Goal: Task Accomplishment & Management: Complete application form

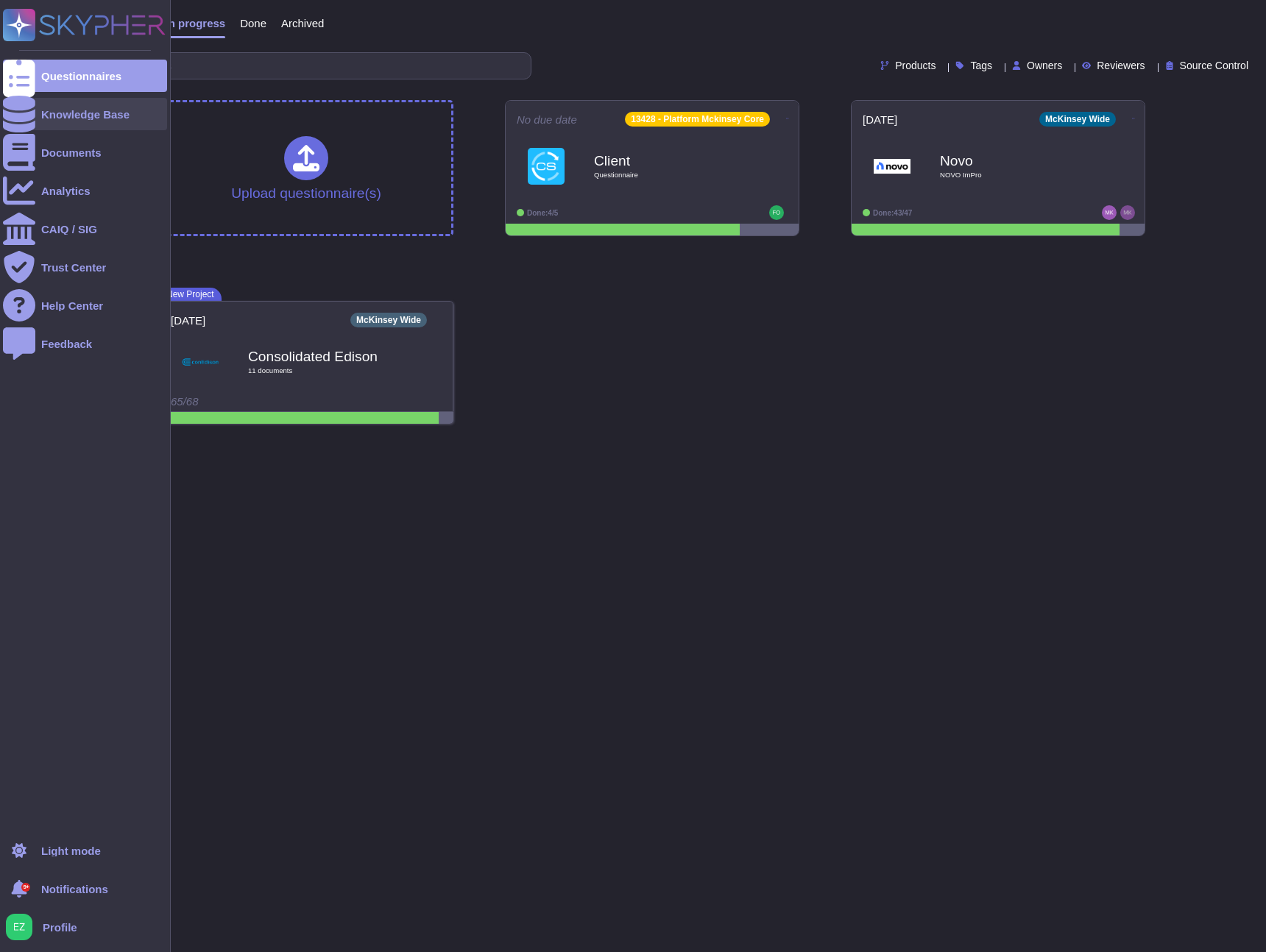
click at [26, 116] on icon at bounding box center [19, 114] width 33 height 37
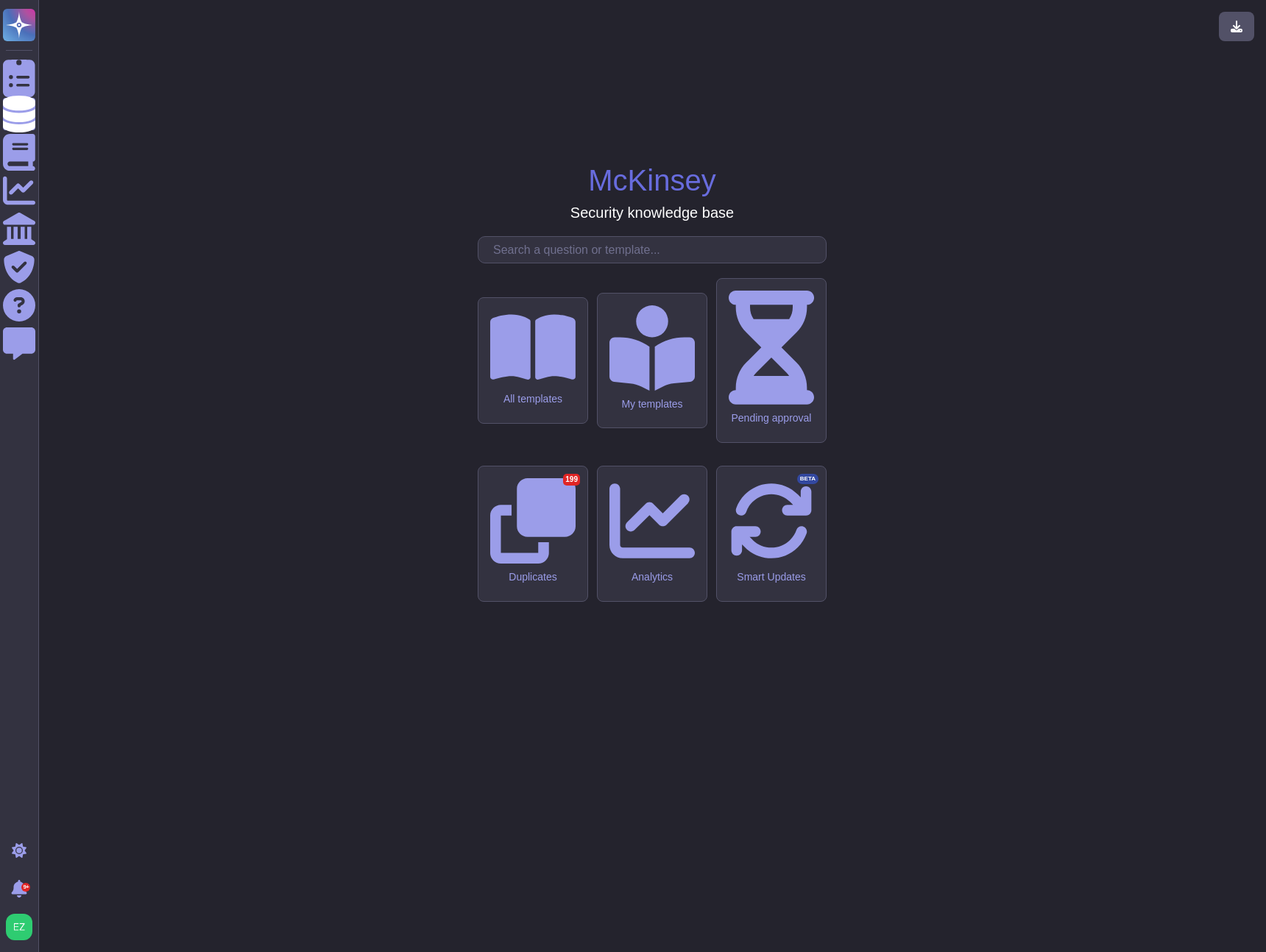
click at [548, 262] on input "text" at bounding box center [656, 250] width 340 height 26
click at [550, 262] on input "text" at bounding box center [656, 250] width 340 height 26
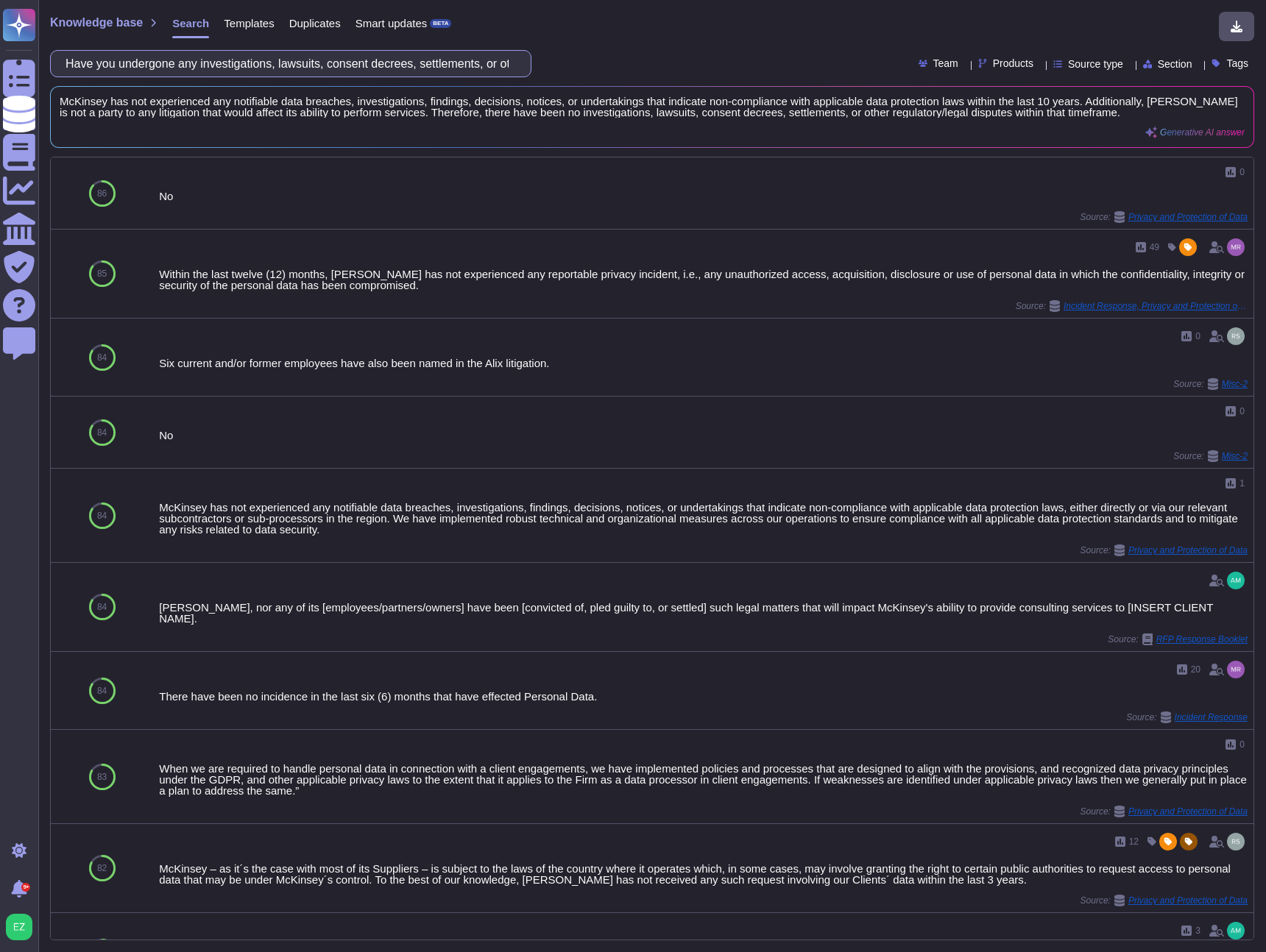
click at [432, 65] on input "Have you undergone any investigations, lawsuits, consent decrees, settlements, …" at bounding box center [287, 63] width 458 height 26
click at [431, 64] on input "Have you undergone any investigations, lawsuits, consent decrees, settlements, …" at bounding box center [287, 63] width 458 height 26
paste input "lease describe your patch management process/schedule."
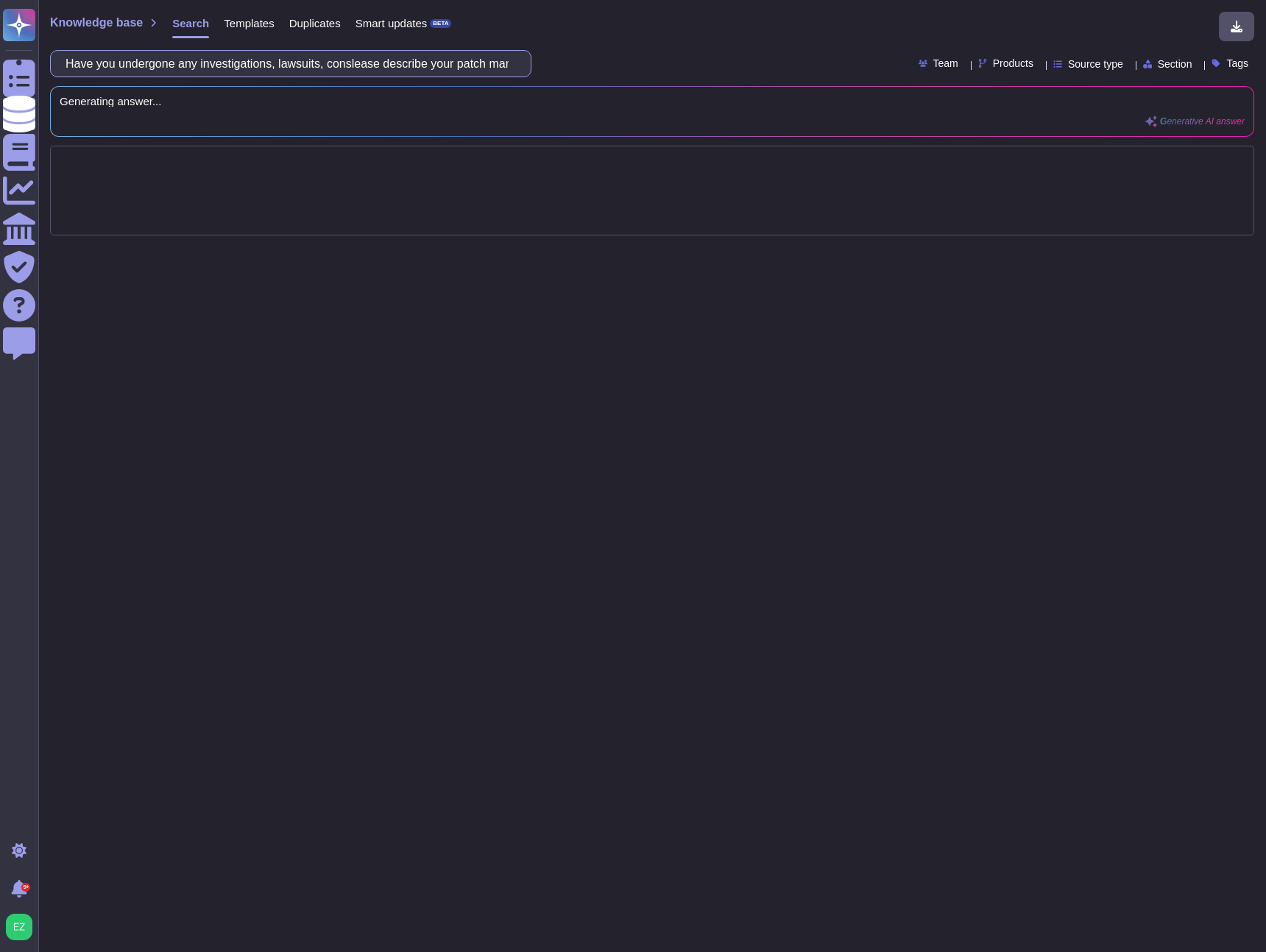
scroll to position [0, 294]
type input "Have you undergone any investigations, lawsuits, conslease describe your patch …"
click at [409, 56] on input "Have you undergone any investigations, lawsuits, conslease describe your patch …" at bounding box center [287, 63] width 458 height 26
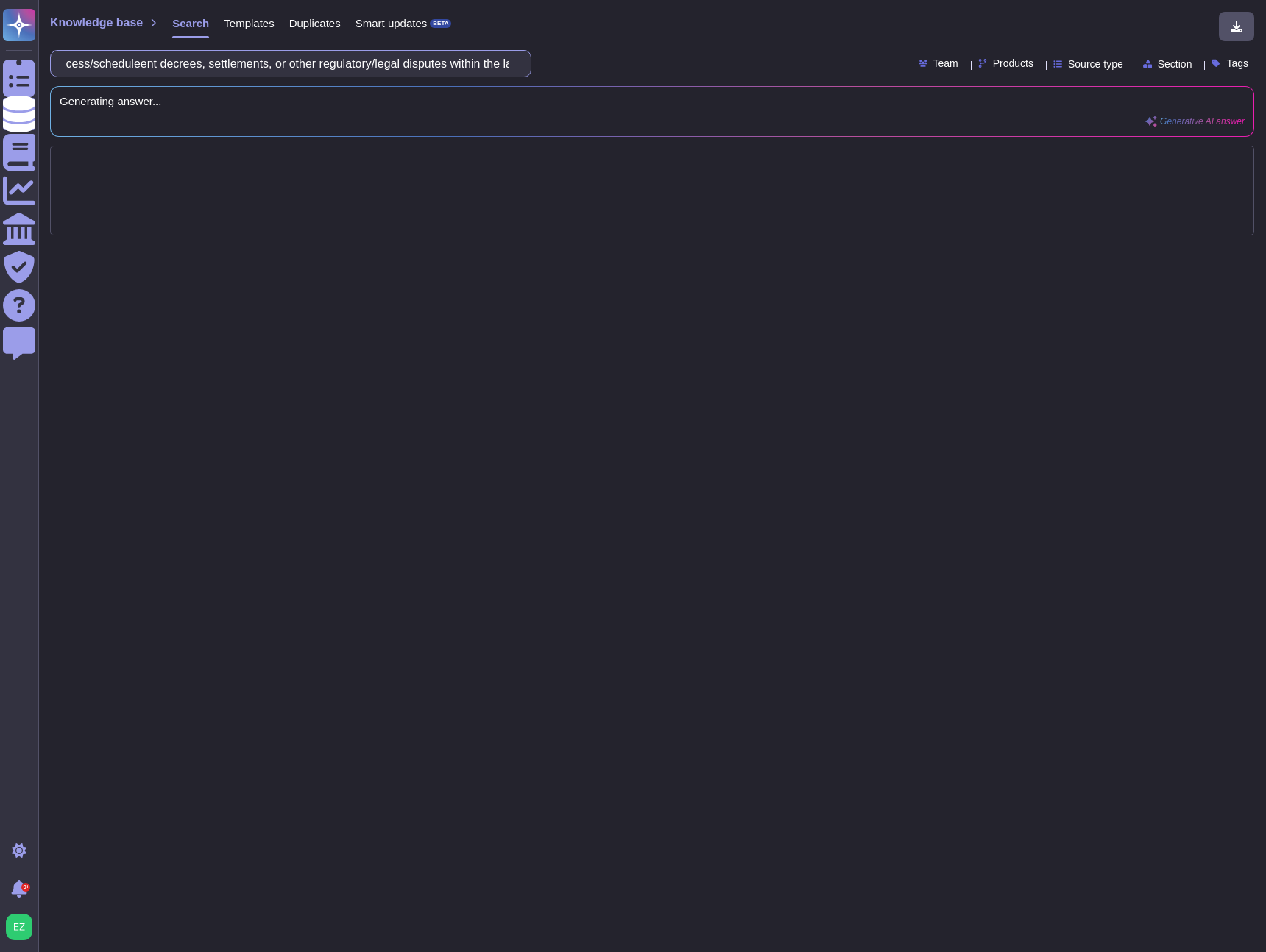
click at [409, 56] on input "Have you undergone any investigations, lawsuits, conslease describe your patch …" at bounding box center [287, 63] width 458 height 26
drag, startPoint x: 481, startPoint y: 68, endPoint x: 393, endPoint y: 68, distance: 88.0
click at [393, 68] on input "lease describe your patch management process/schedule" at bounding box center [287, 63] width 458 height 26
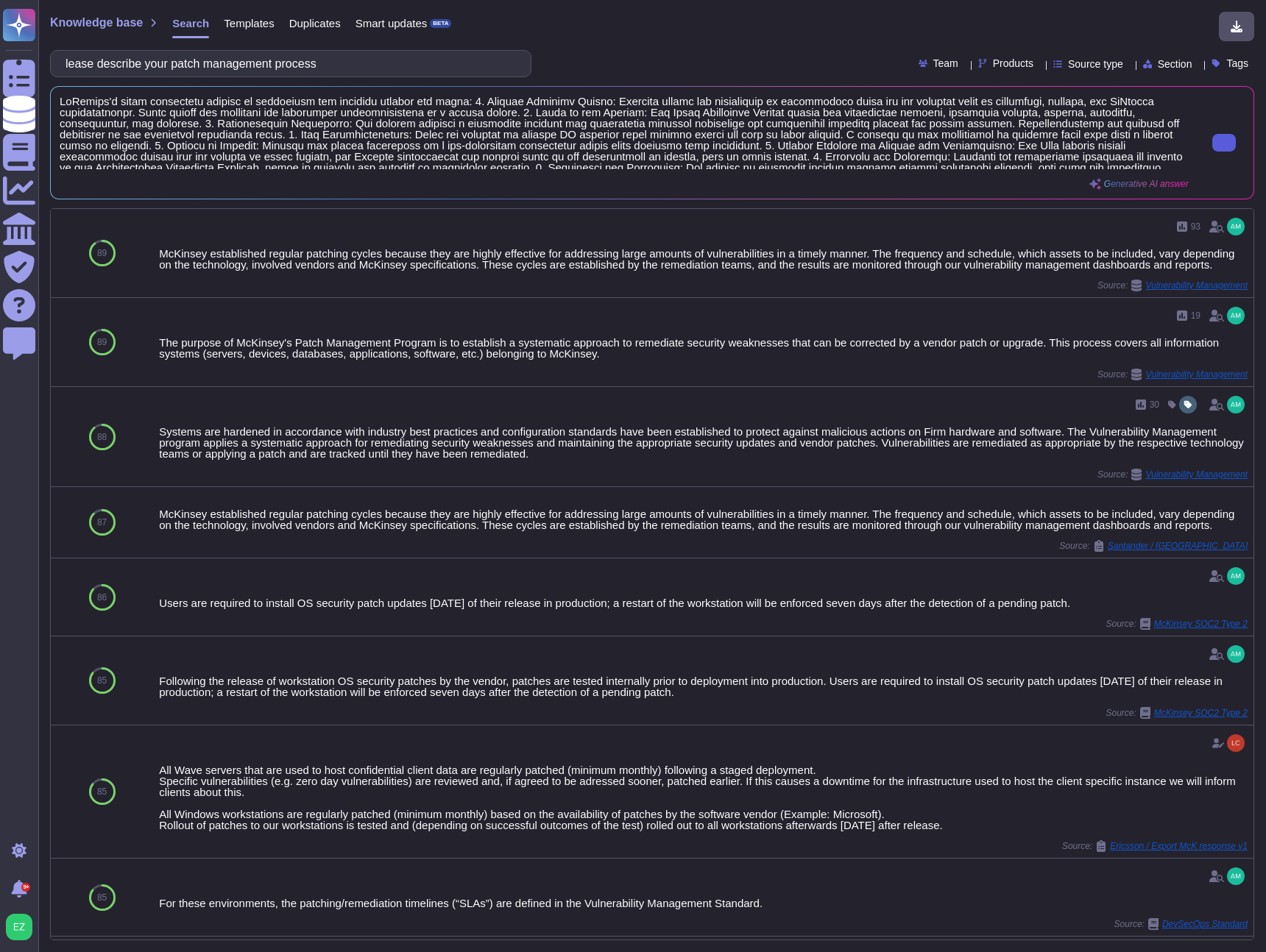
click at [1217, 151] on button at bounding box center [1224, 142] width 24 height 18
click at [214, 67] on input "lease describe your patch management process" at bounding box center [287, 63] width 458 height 26
paste input "Do you have an Intrusion Detection System/Intrusion Prevention System in place?"
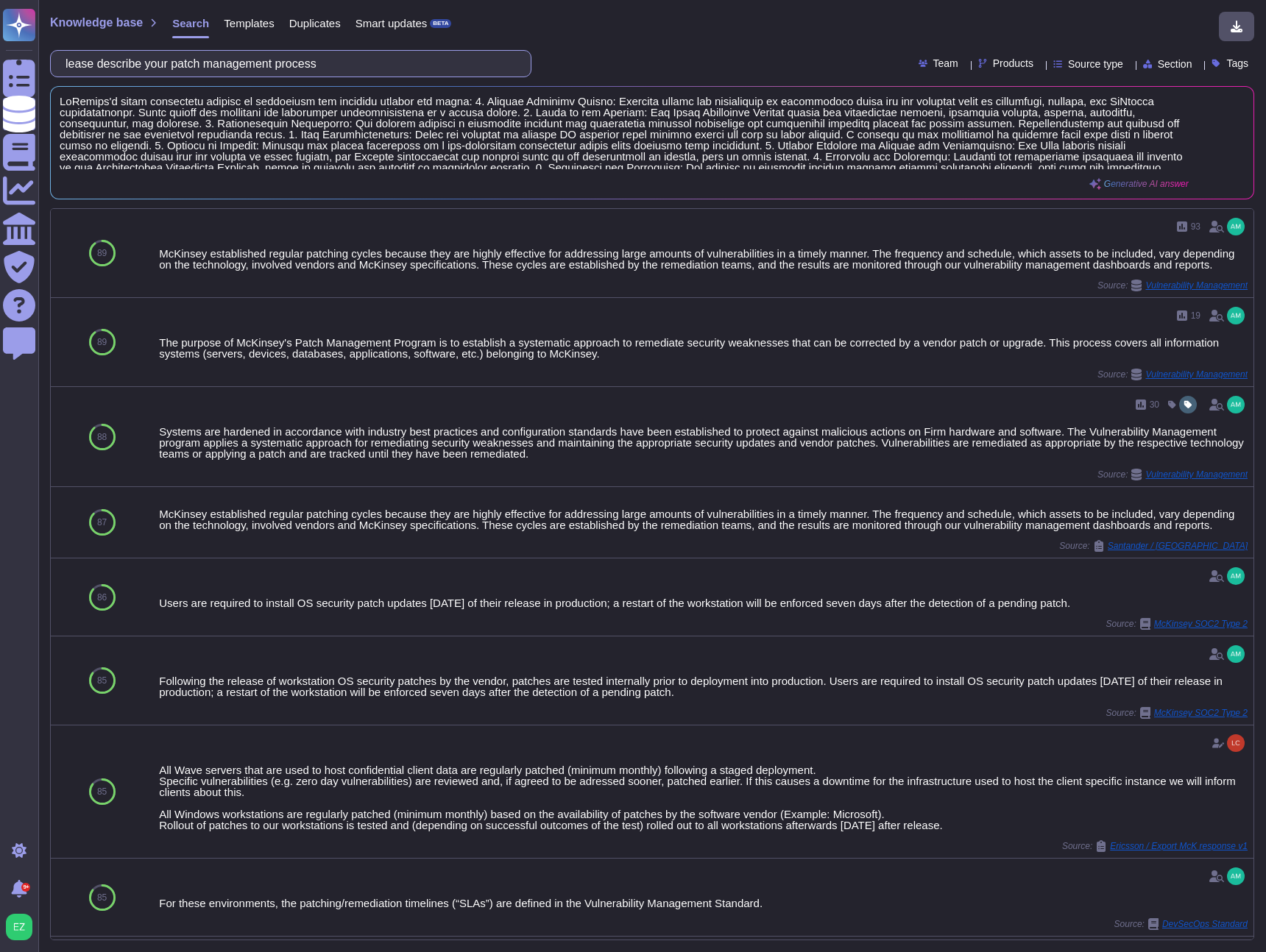
scroll to position [0, 91]
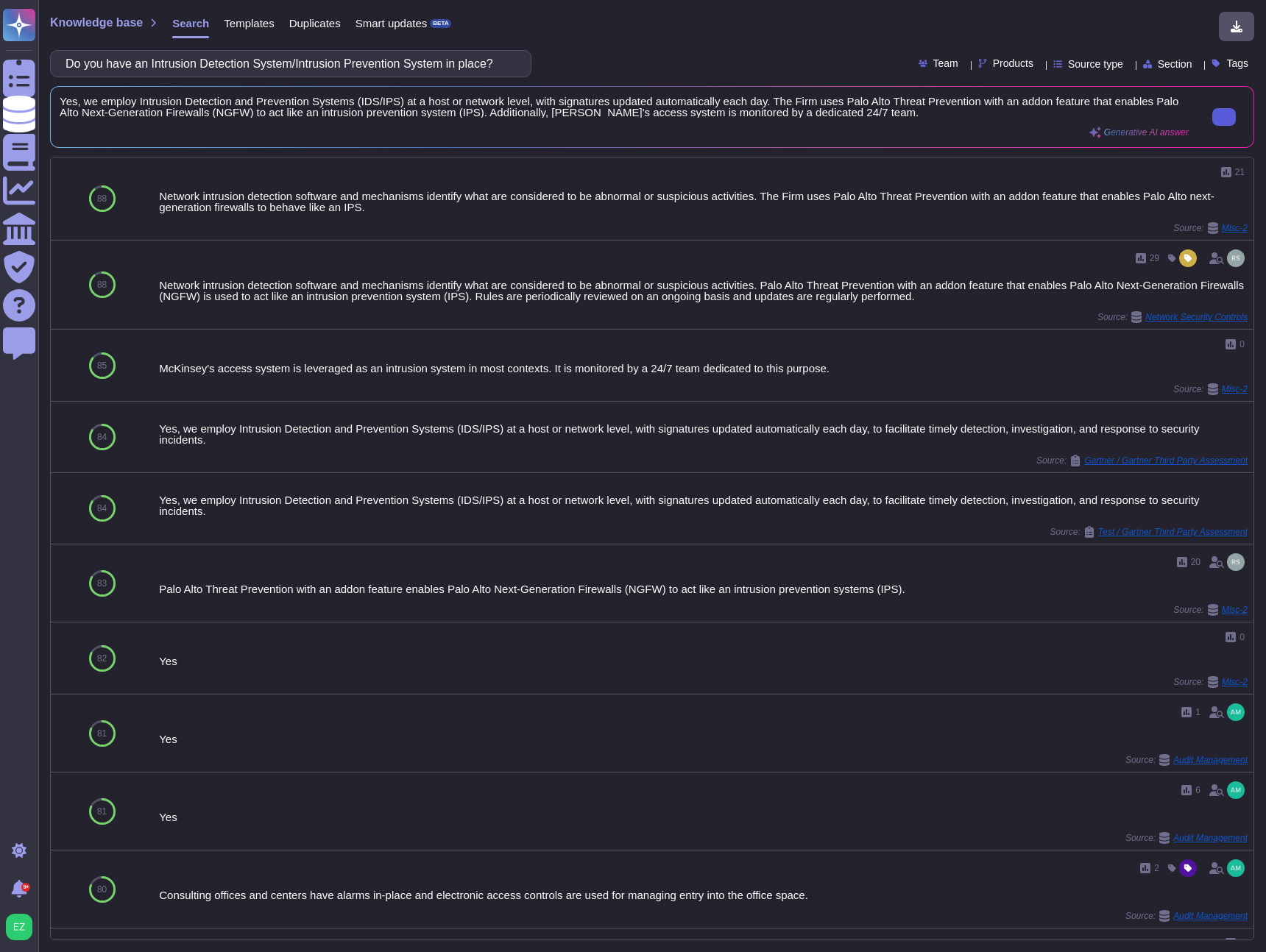
click at [1224, 117] on icon at bounding box center [1224, 117] width 0 height 0
click at [243, 61] on input "Do you have an Intrusion Detection System/Intrusion Prevention System in place?" at bounding box center [287, 63] width 458 height 26
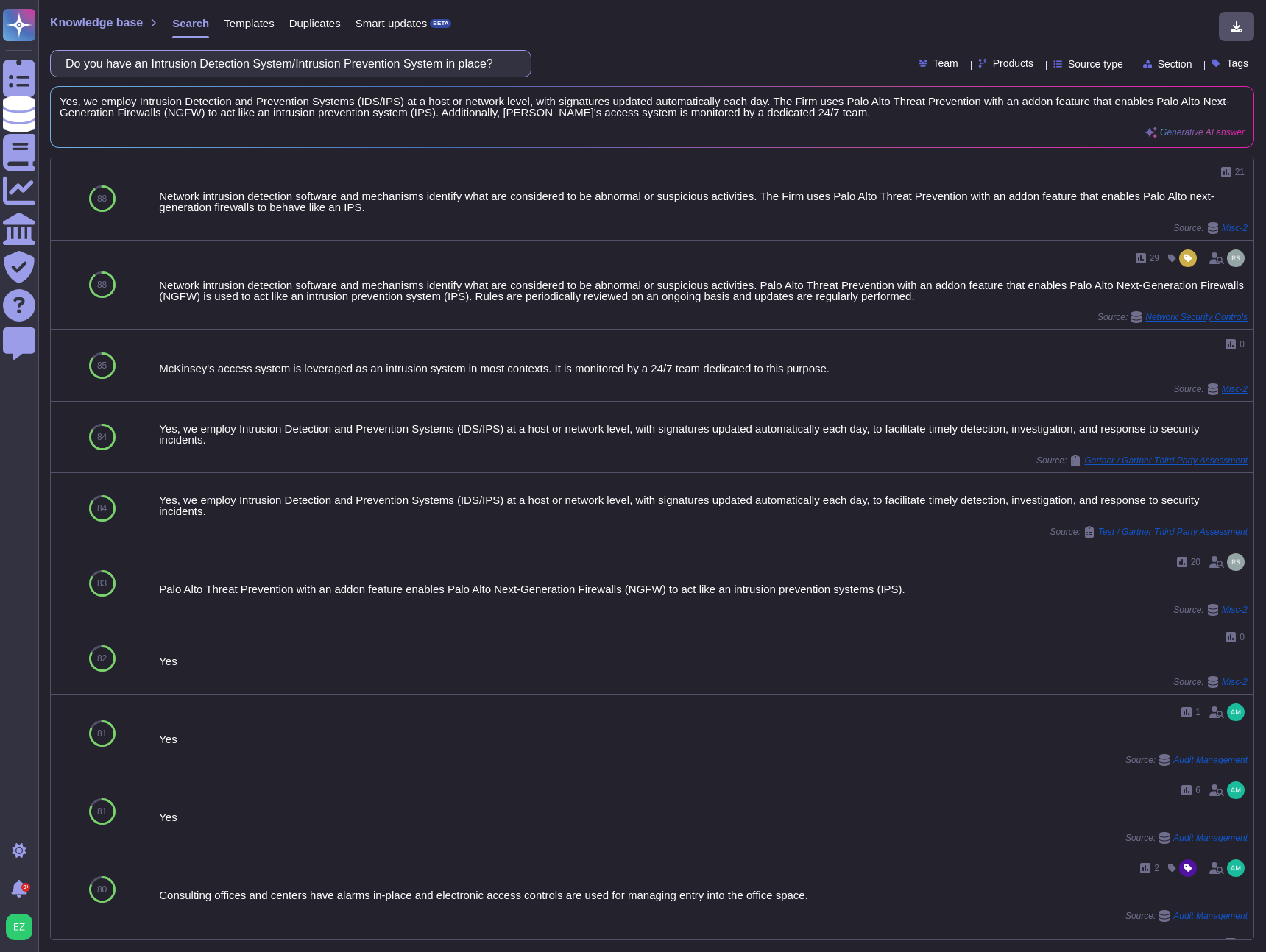
paste input "describe the VPN procedures."
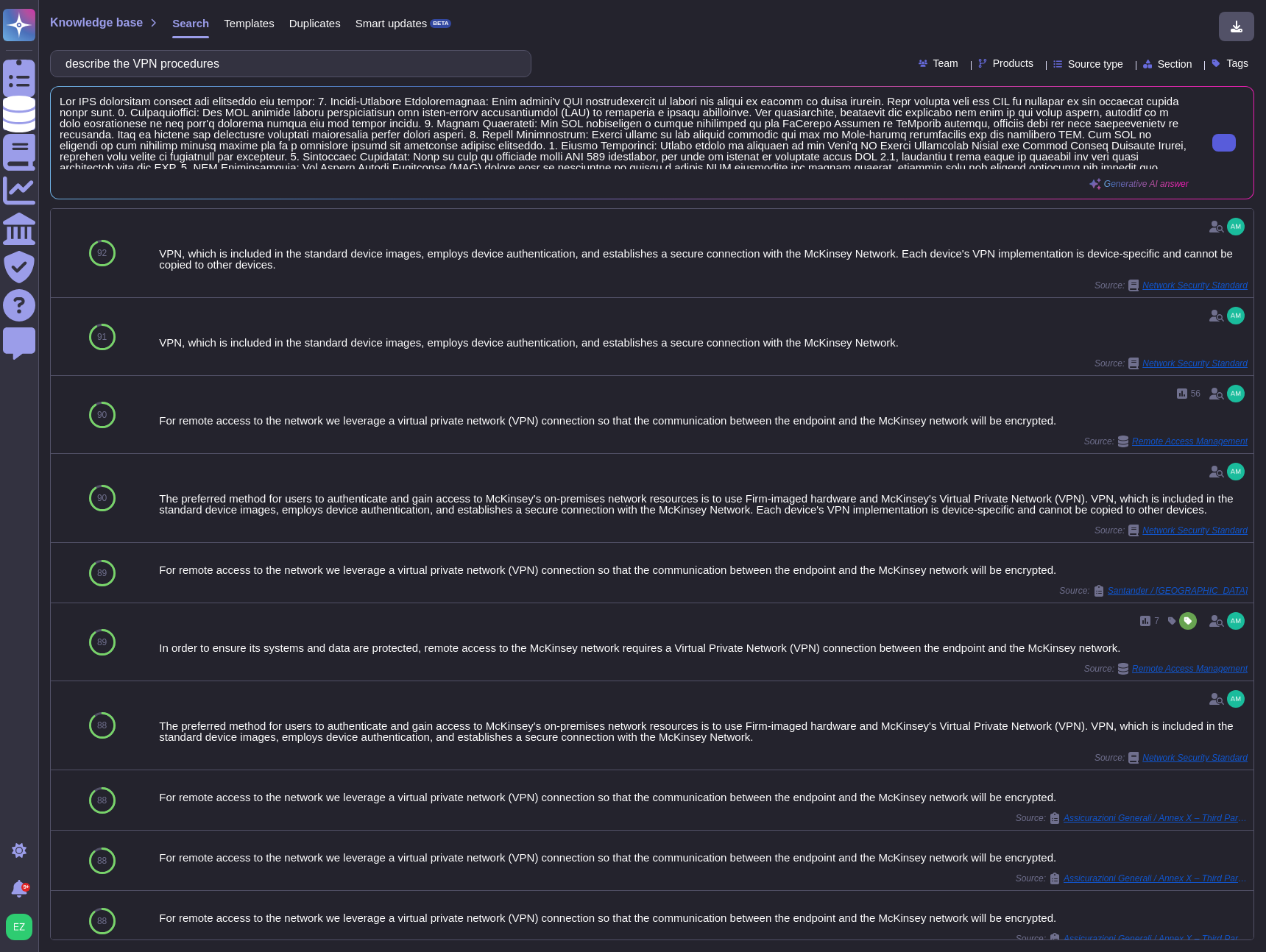
click at [1224, 143] on icon at bounding box center [1224, 143] width 0 height 0
click at [208, 61] on input "describe the VPN procedures" at bounding box center [287, 63] width 458 height 26
paste input "Are vulnerability assessments, scans, or penetration tests on internal or exter…"
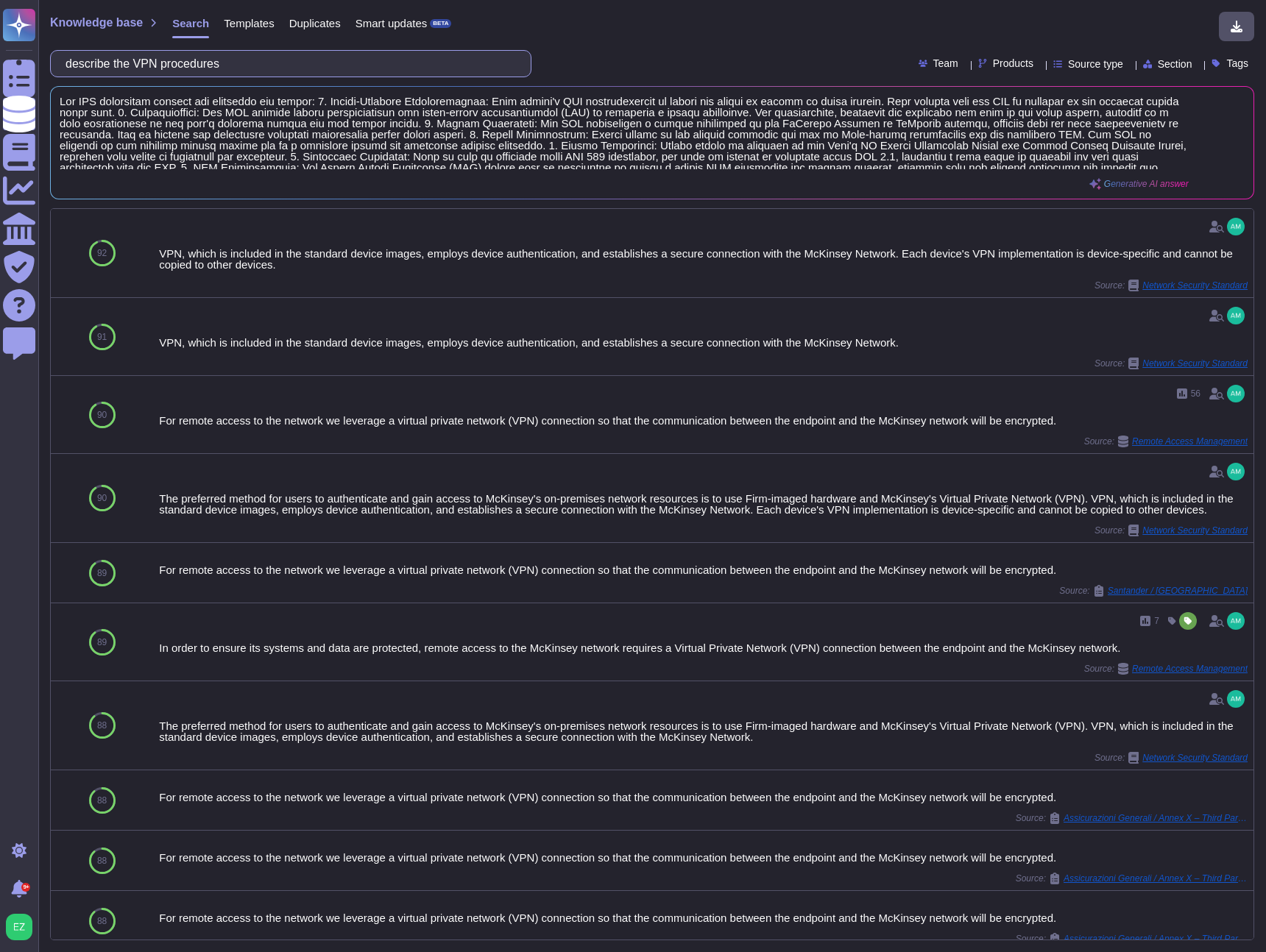
scroll to position [0, 330]
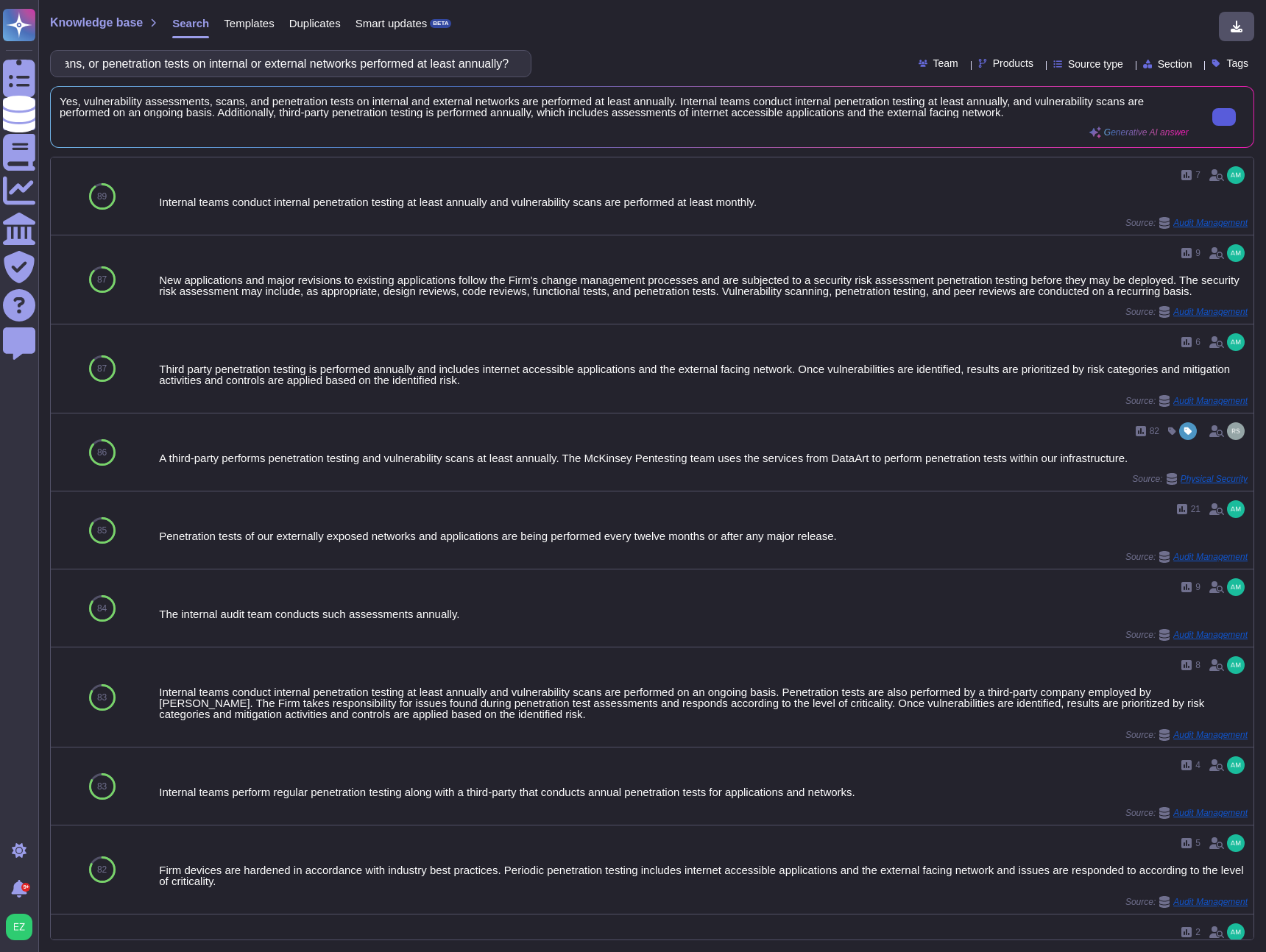
click at [274, 60] on input "Are vulnerability assessments, scans, or penetration tests on internal or exter…" at bounding box center [287, 63] width 458 height 26
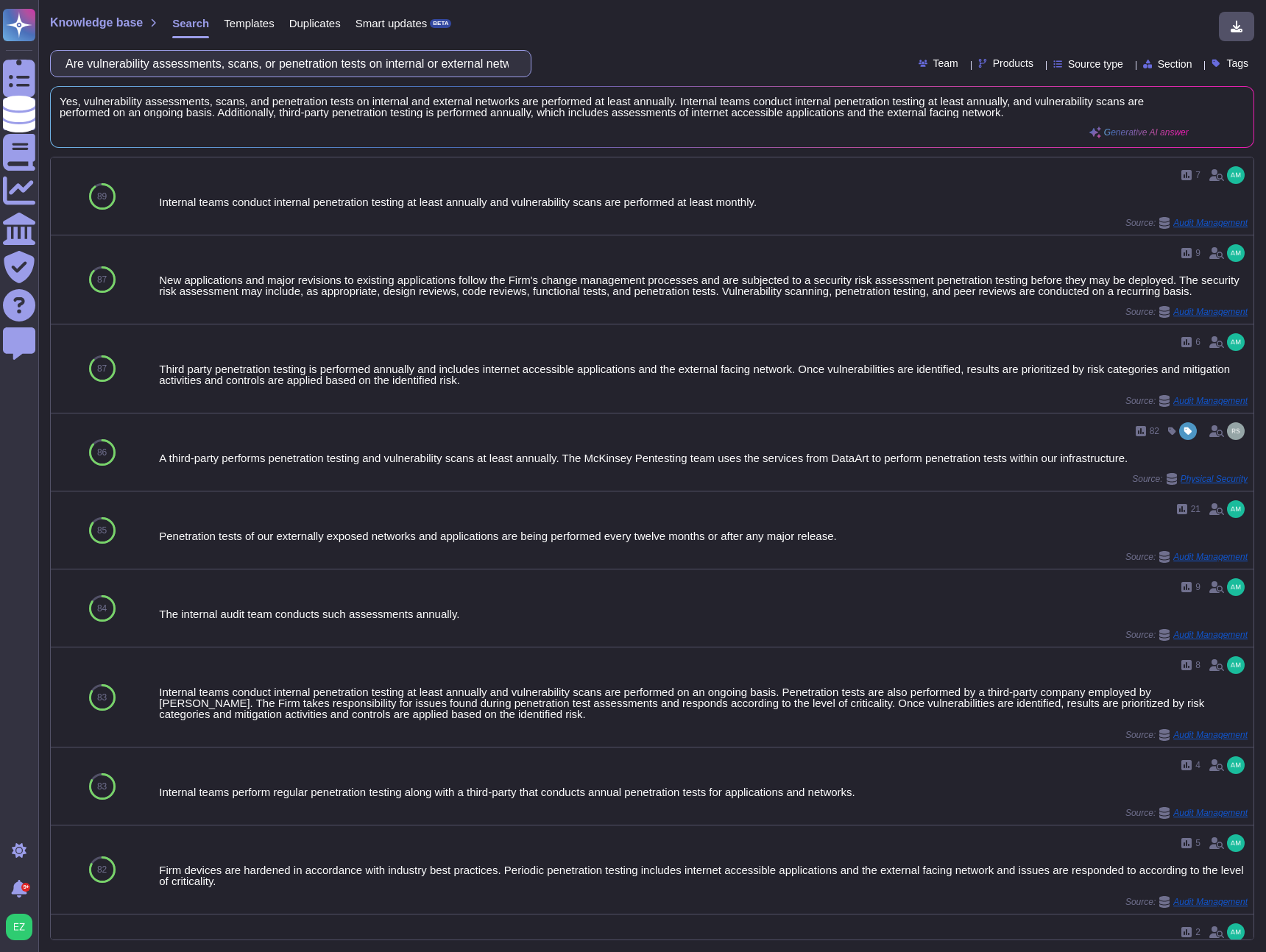
click at [274, 60] on input "Are vulnerability assessments, scans, or penetration tests on internal or exter…" at bounding box center [287, 63] width 458 height 26
paste input "Do you have hardening controls in place"
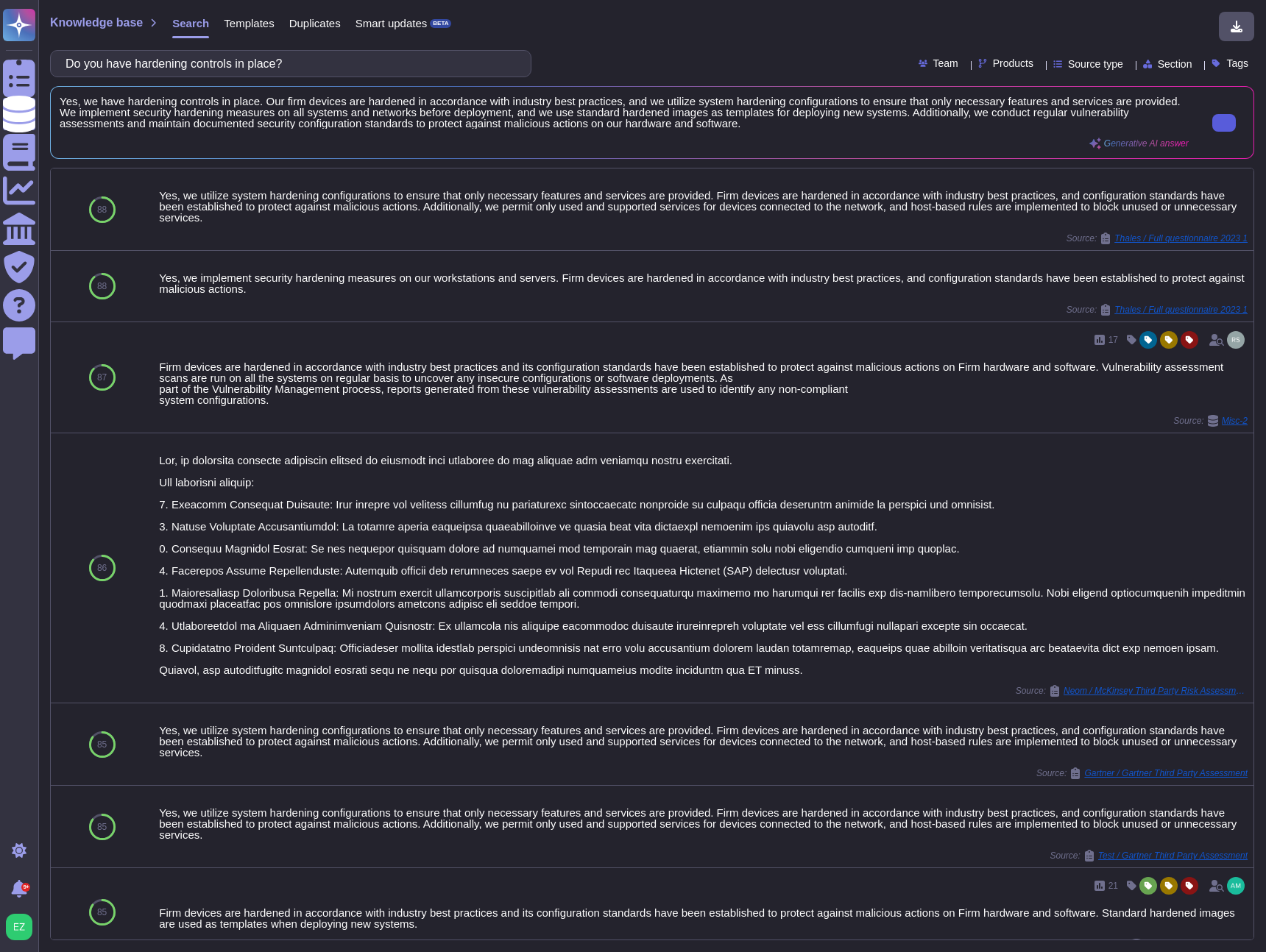
click at [1224, 123] on icon at bounding box center [1224, 123] width 0 height 0
click at [287, 71] on input "Do you have hardening controls in place?" at bounding box center [287, 63] width 458 height 26
paste input "controls in place to prevent unauthorized access to the building(s) that provid…"
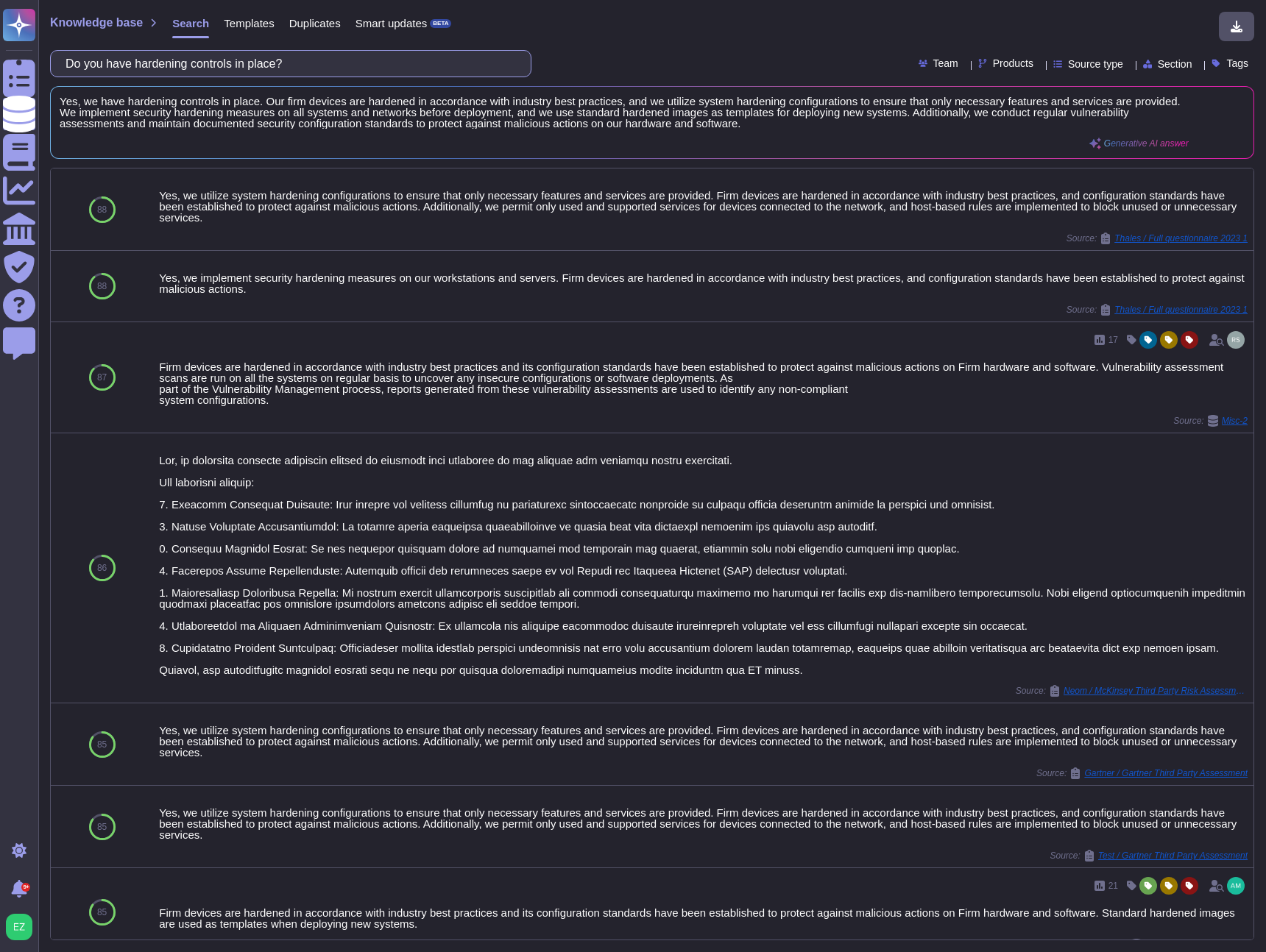
scroll to position [0, 221]
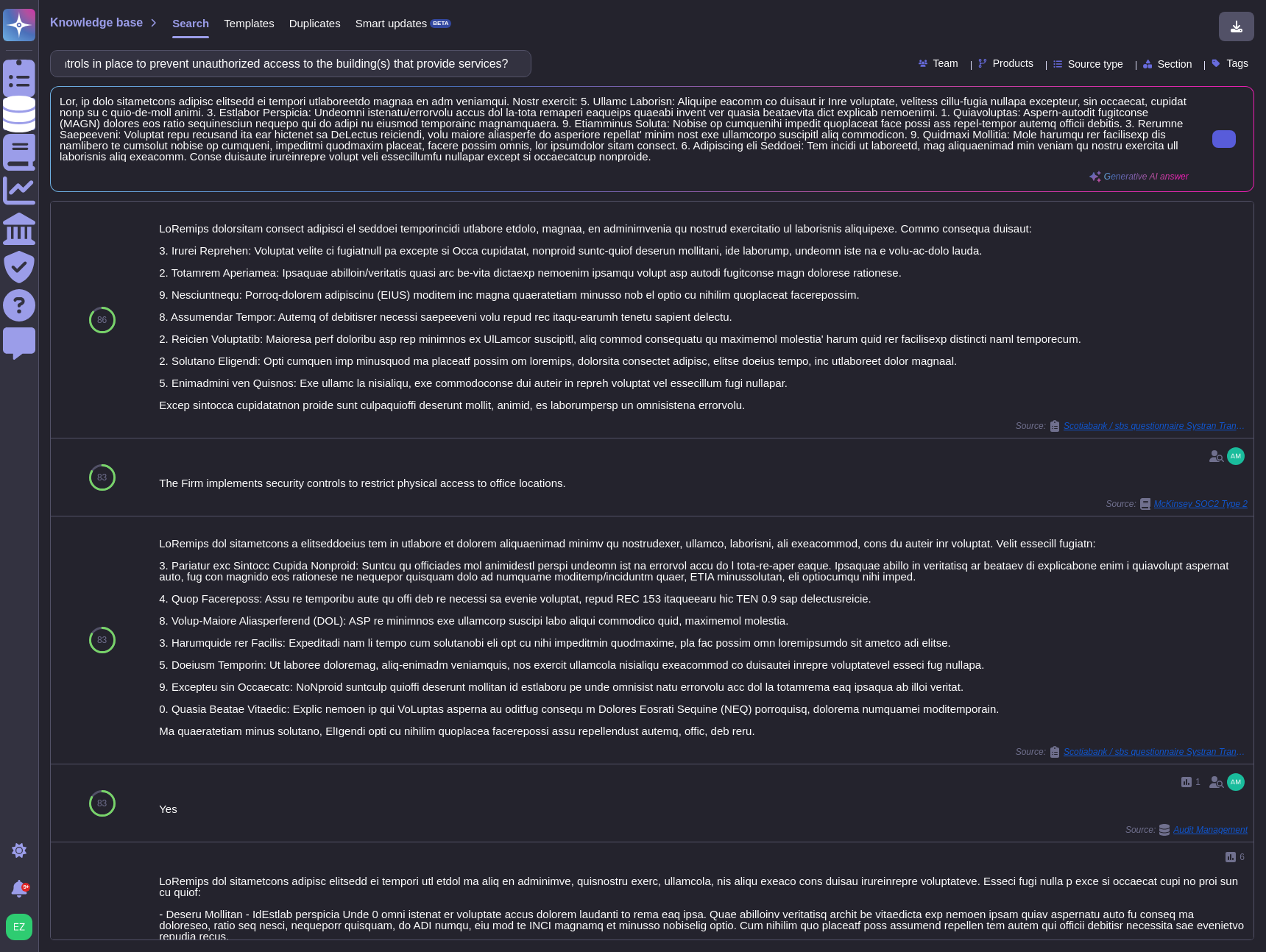
click at [1212, 130] on button at bounding box center [1224, 139] width 24 height 18
click at [254, 66] on input "Do you have controls in place to prevent unauthorized access to the building(s)…" at bounding box center [287, 63] width 458 height 26
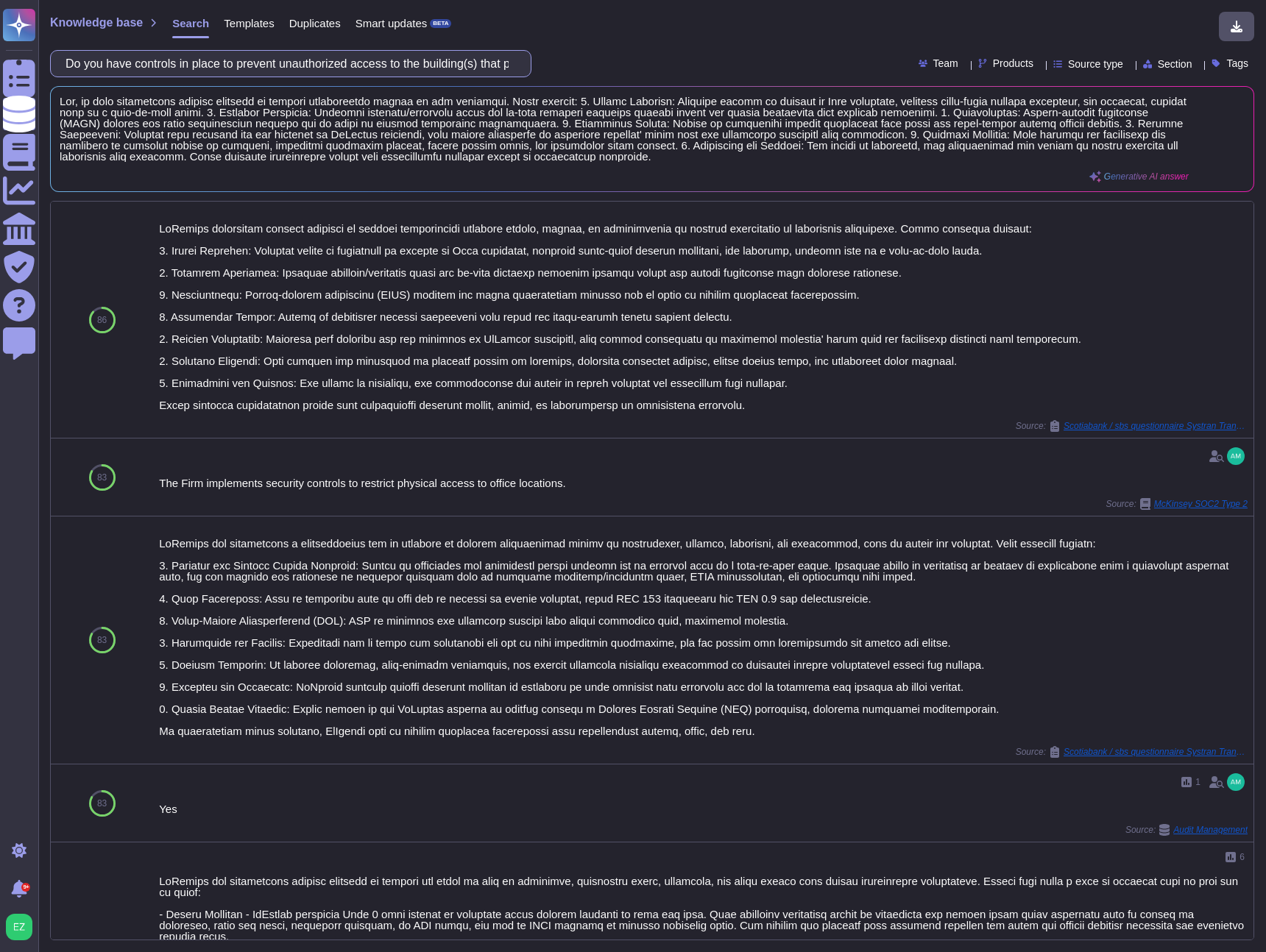
paste input "describe the encryption methodology."
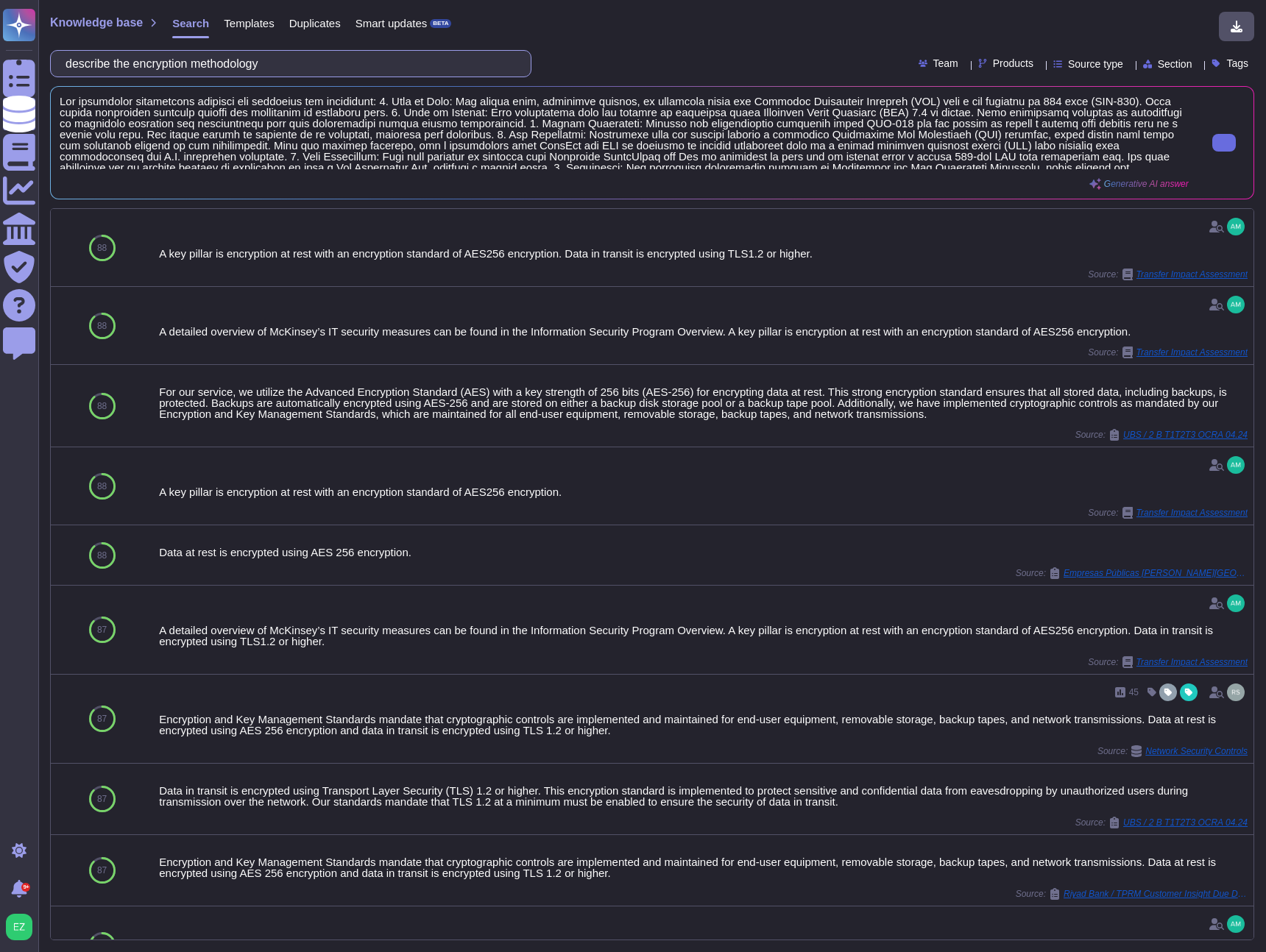
scroll to position [15, 0]
click at [1225, 148] on button at bounding box center [1224, 142] width 24 height 18
click at [167, 62] on input "describe the encryption methodology" at bounding box center [287, 63] width 458 height 26
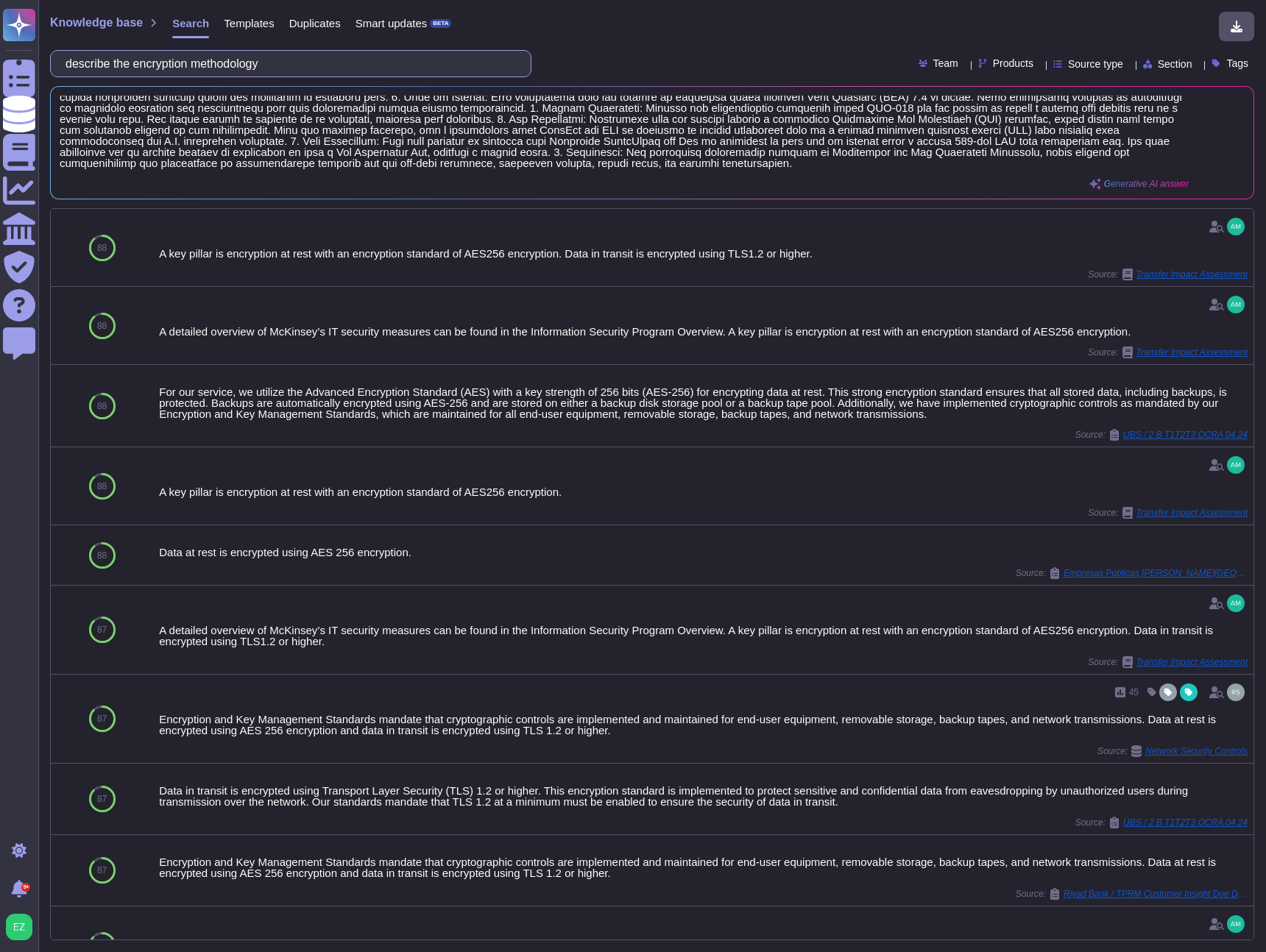
paste input "Is data at rest and in storage encrypted?"
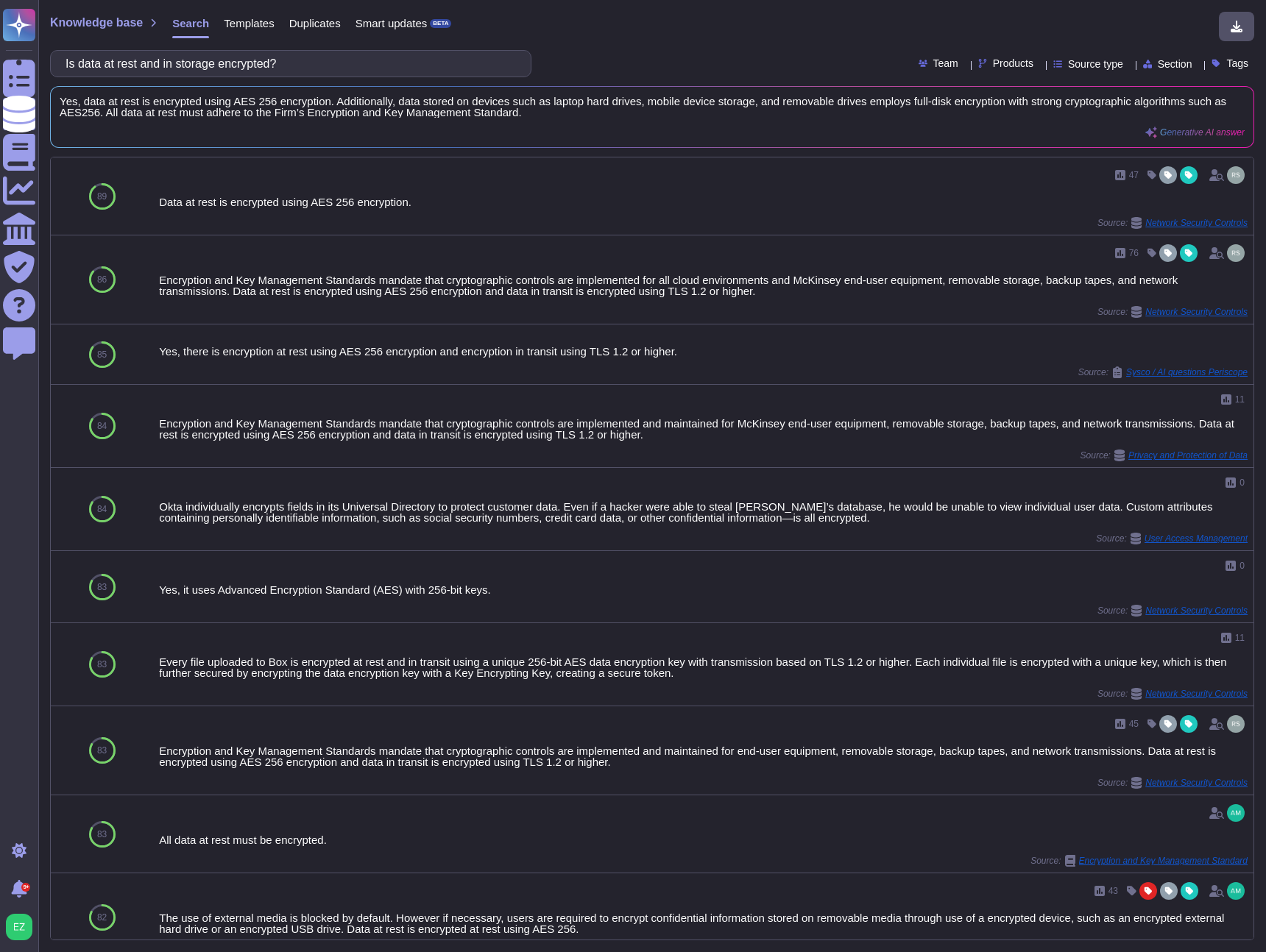
click at [222, 62] on input "Is data at rest and in storage encrypted?" at bounding box center [287, 63] width 458 height 26
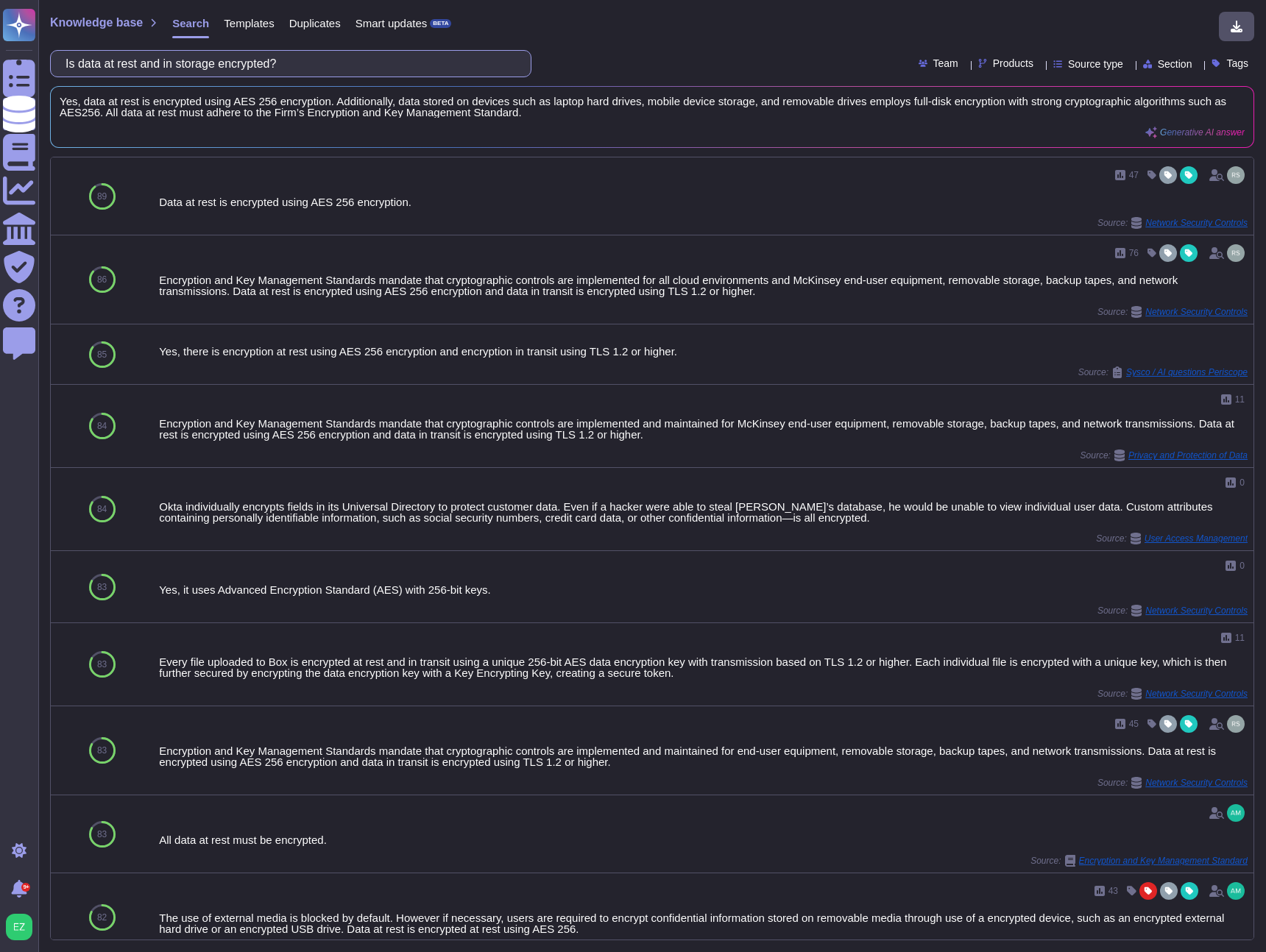
click at [347, 68] on input "Is data at rest and in storage encrypted?" at bounding box center [287, 63] width 458 height 26
paste input "remote access to scoped systems and data permit"
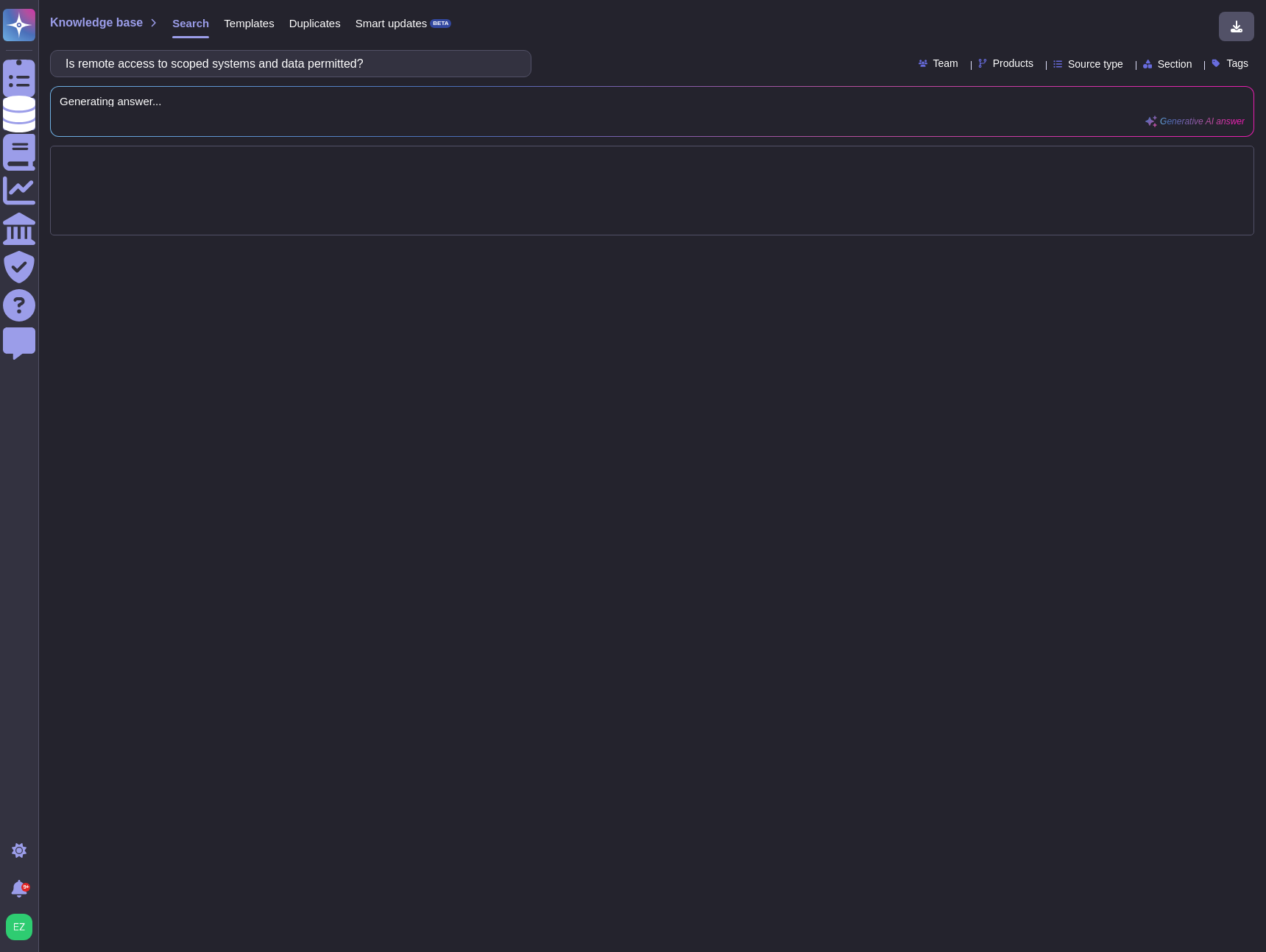
click at [616, 44] on div "Knowledge base Search Templates Duplicates Smart updates BETA Is remote access …" at bounding box center [653, 476] width 1228 height 952
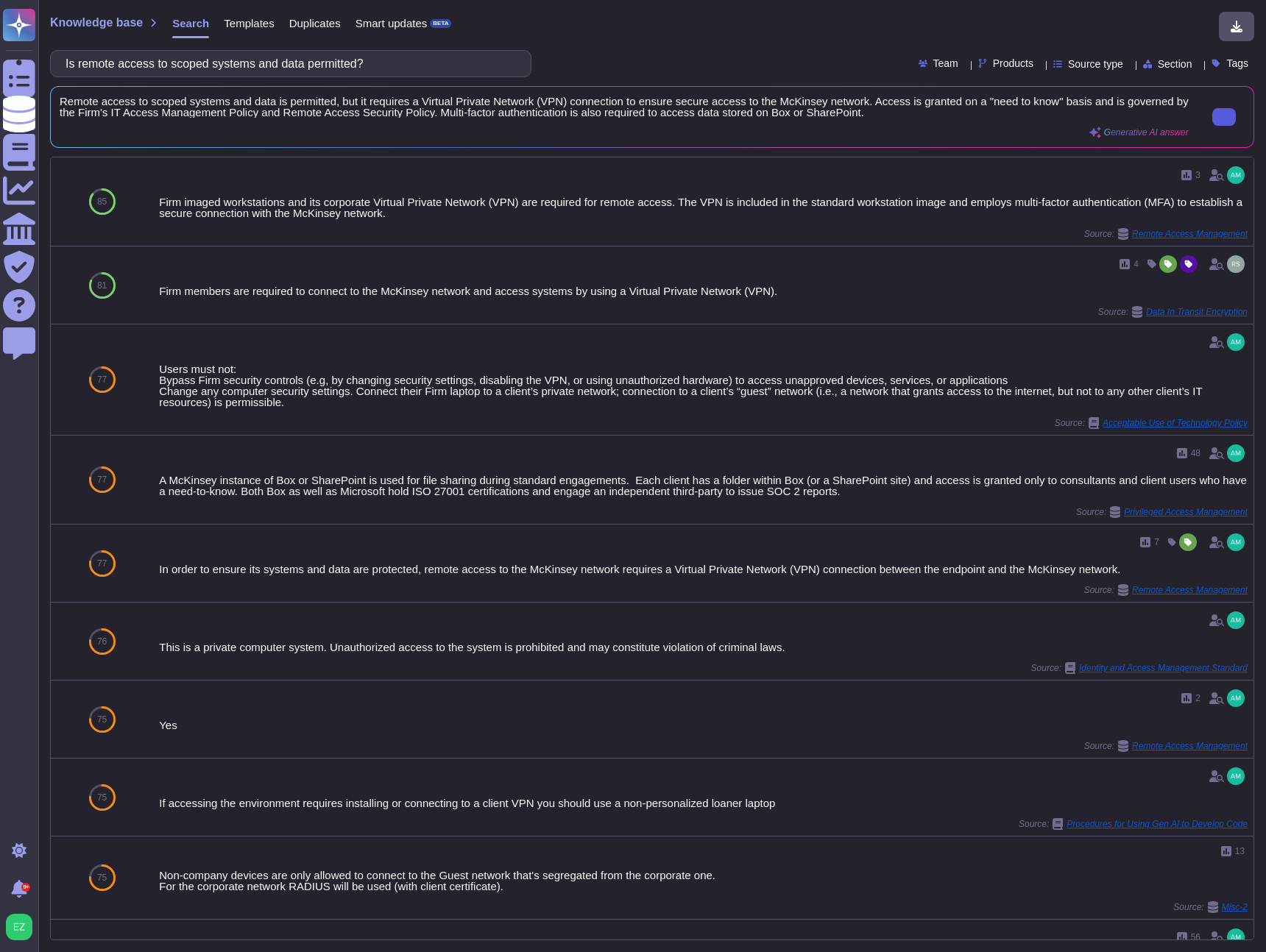
click at [1224, 117] on icon at bounding box center [1224, 117] width 0 height 0
click at [209, 54] on input "Is remote access to scoped systems and data permitted?" at bounding box center [287, 63] width 458 height 26
click at [208, 55] on input "Is remote access to scoped systems and data permitted?" at bounding box center [287, 63] width 458 height 26
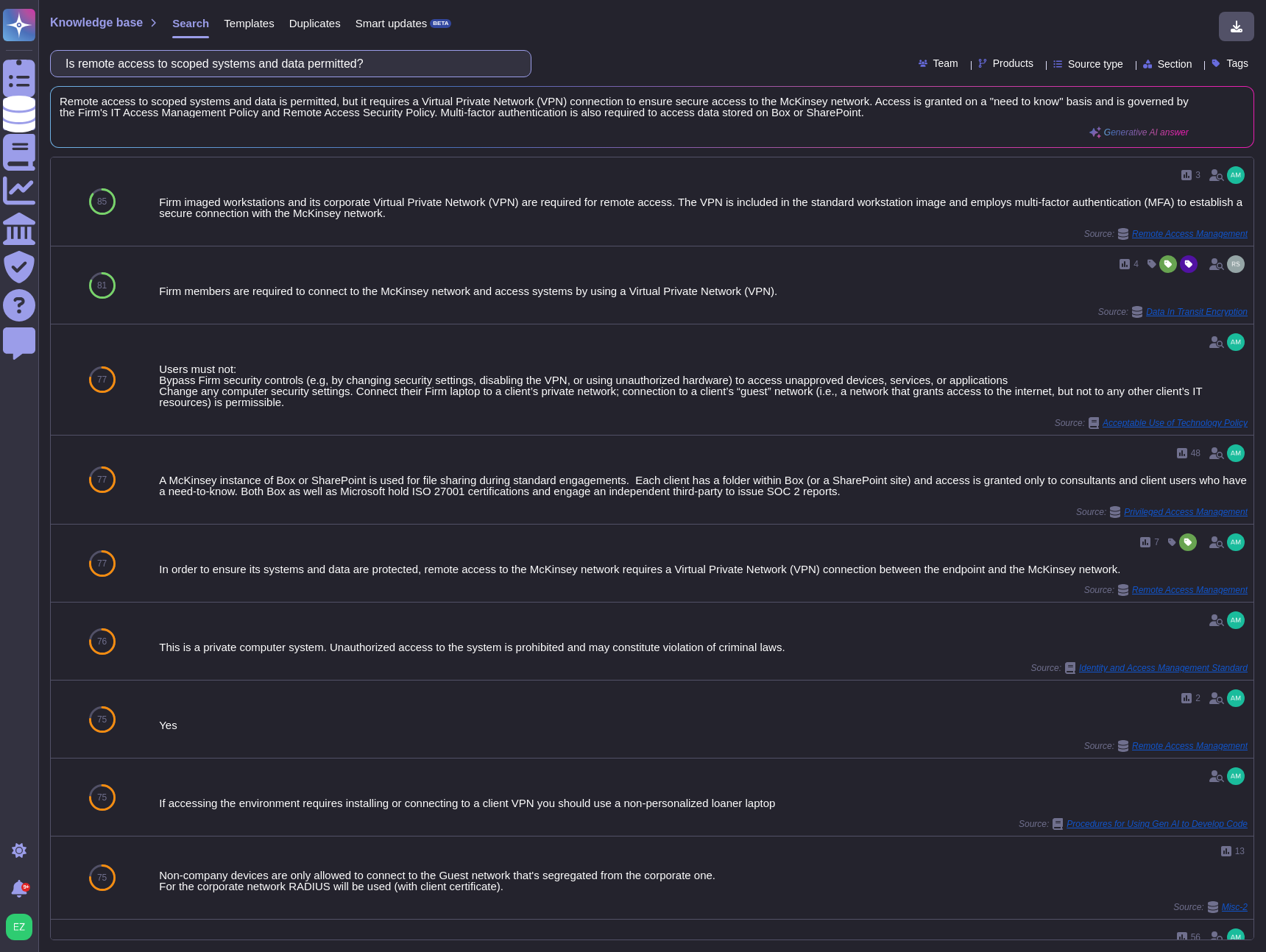
paste input "Are privileged user access rights (domain admins, local admins, app admins) rev…"
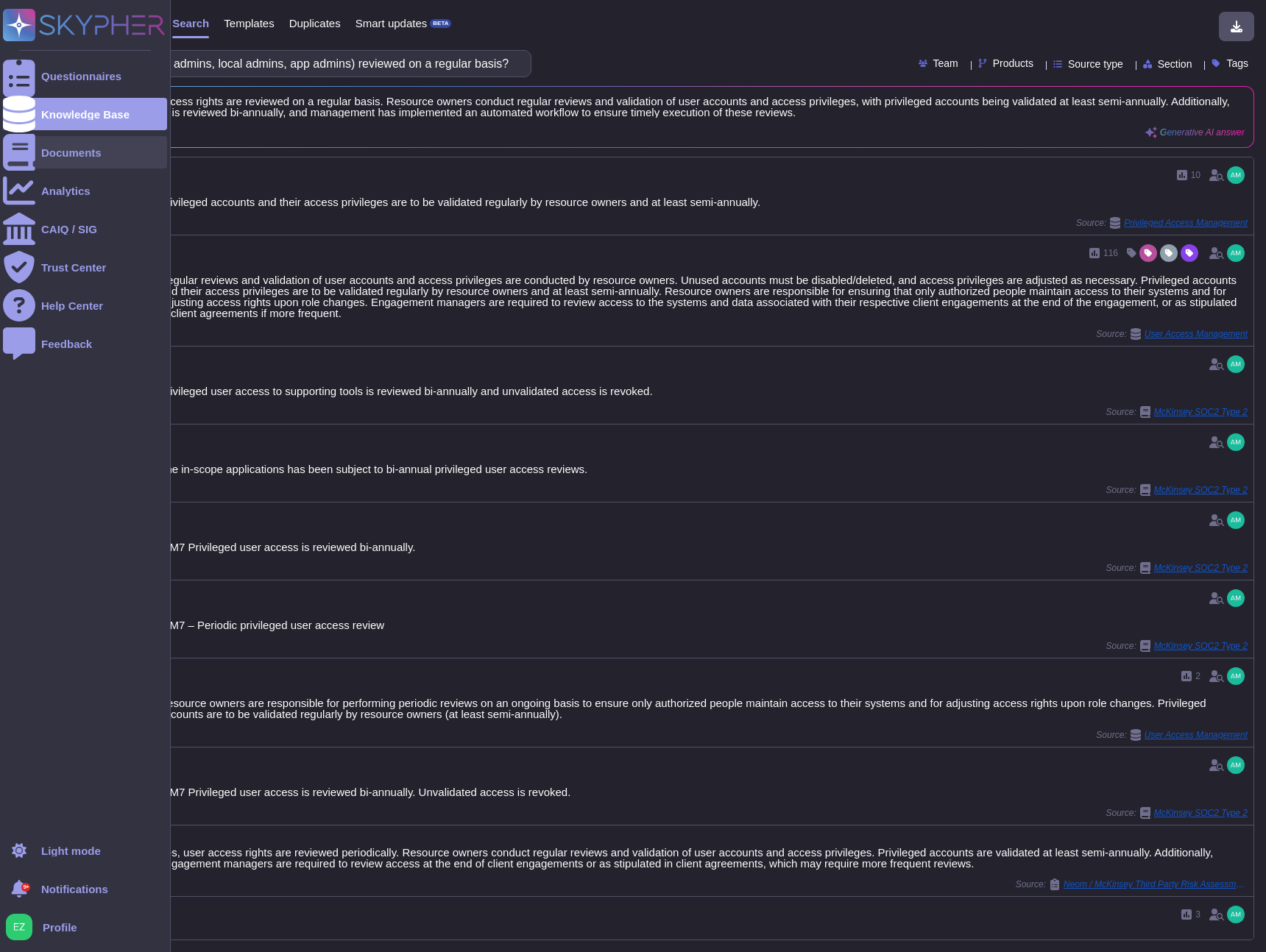
scroll to position [0, 0]
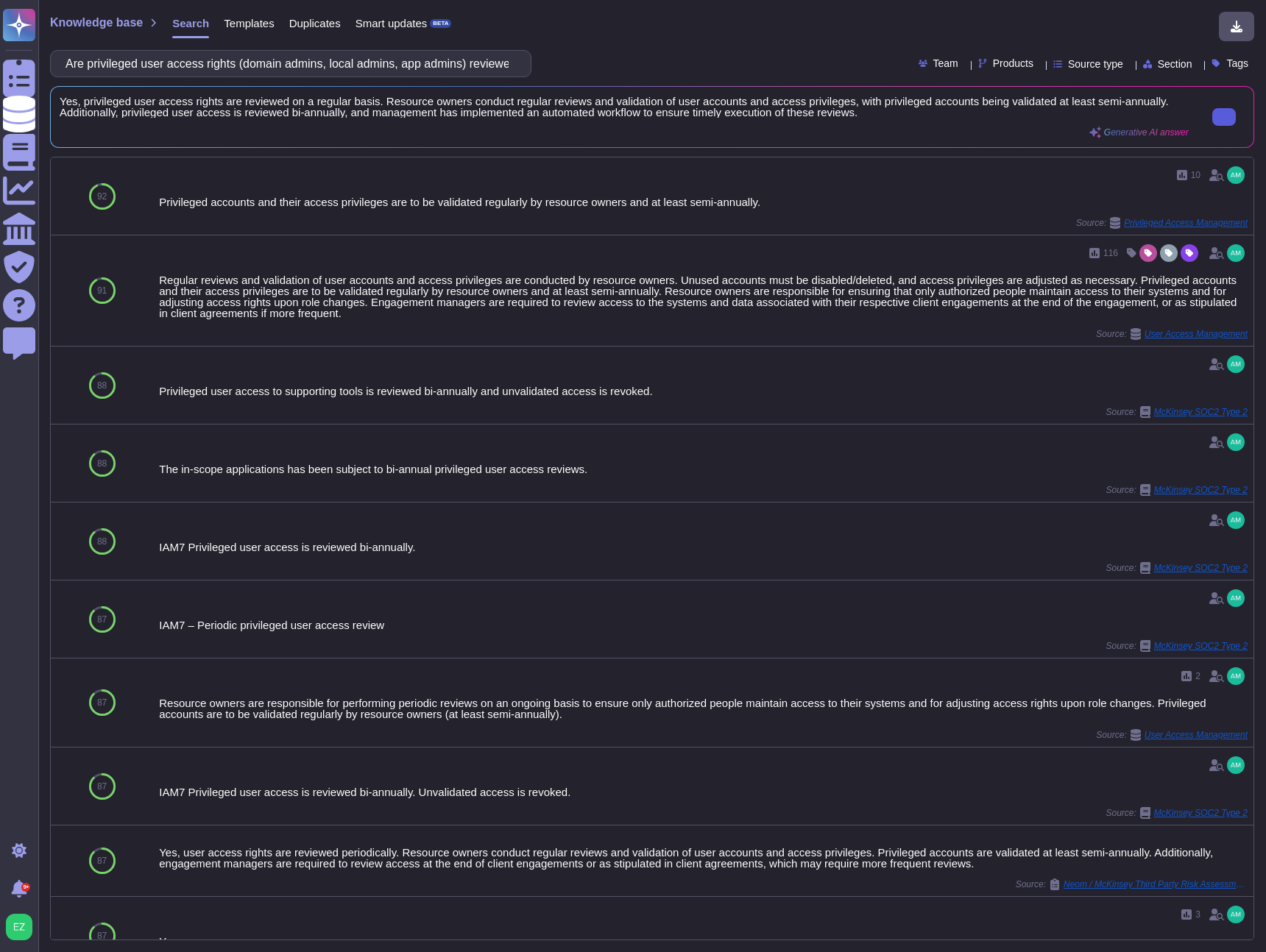
click at [1224, 115] on button at bounding box center [1224, 117] width 24 height 18
click at [331, 66] on input "Are privileged user access rights (domain admins, local admins, app admins) rev…" at bounding box center [287, 63] width 458 height 26
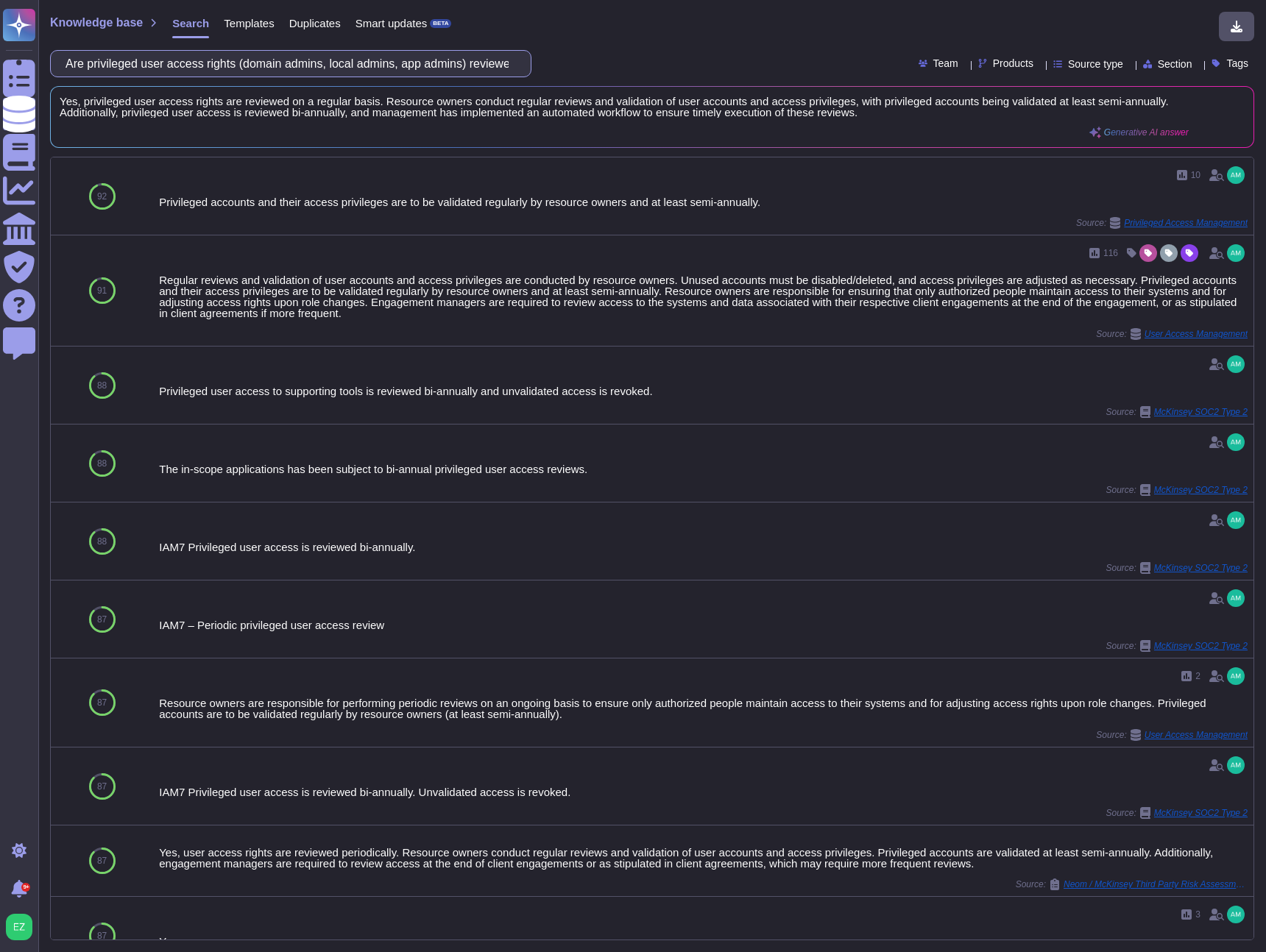
paste input "please describe the type of MFA required."
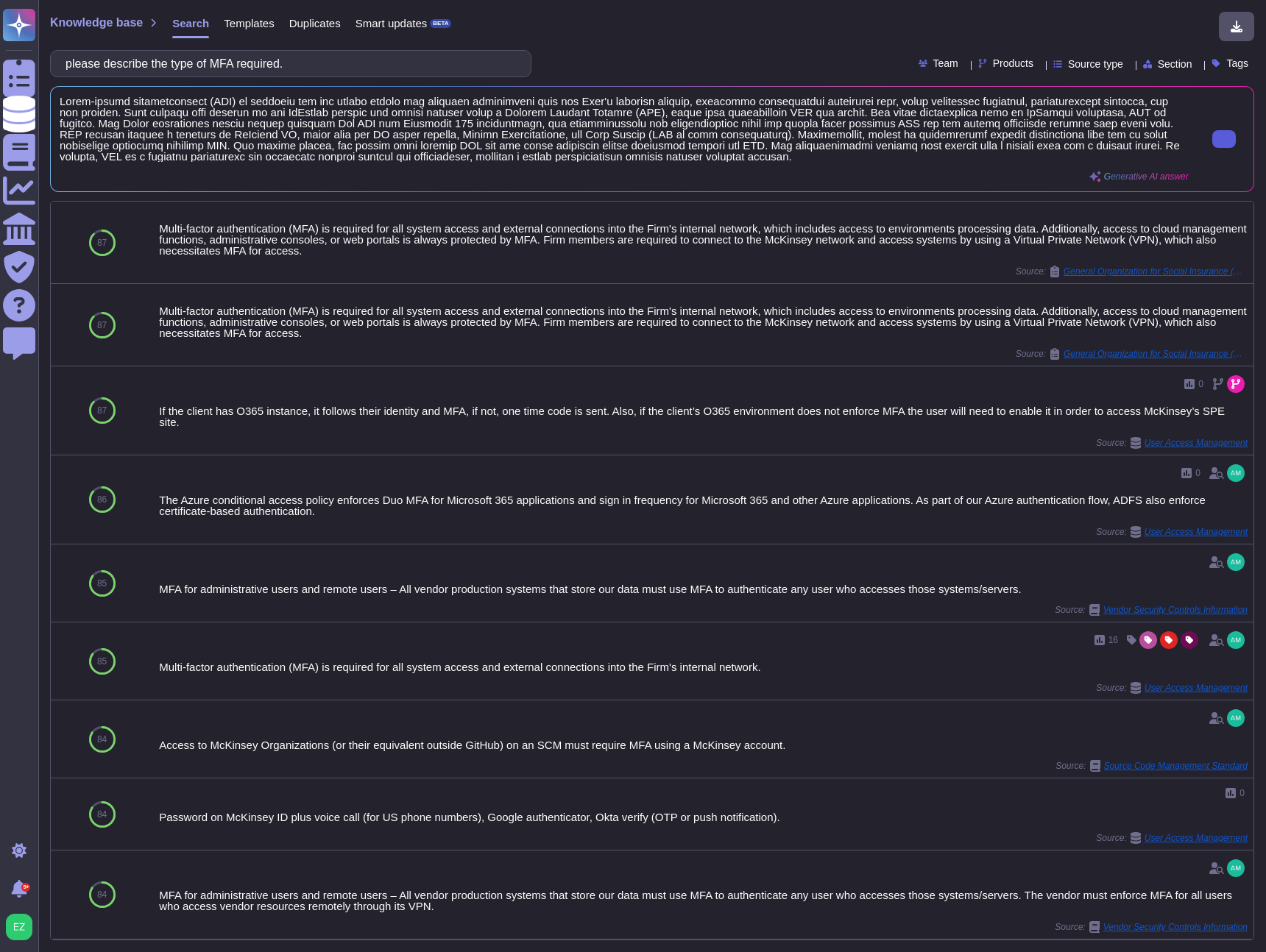
click at [1230, 139] on button at bounding box center [1224, 139] width 24 height 18
click at [265, 61] on input "please describe the type of MFA required." at bounding box center [287, 63] width 458 height 26
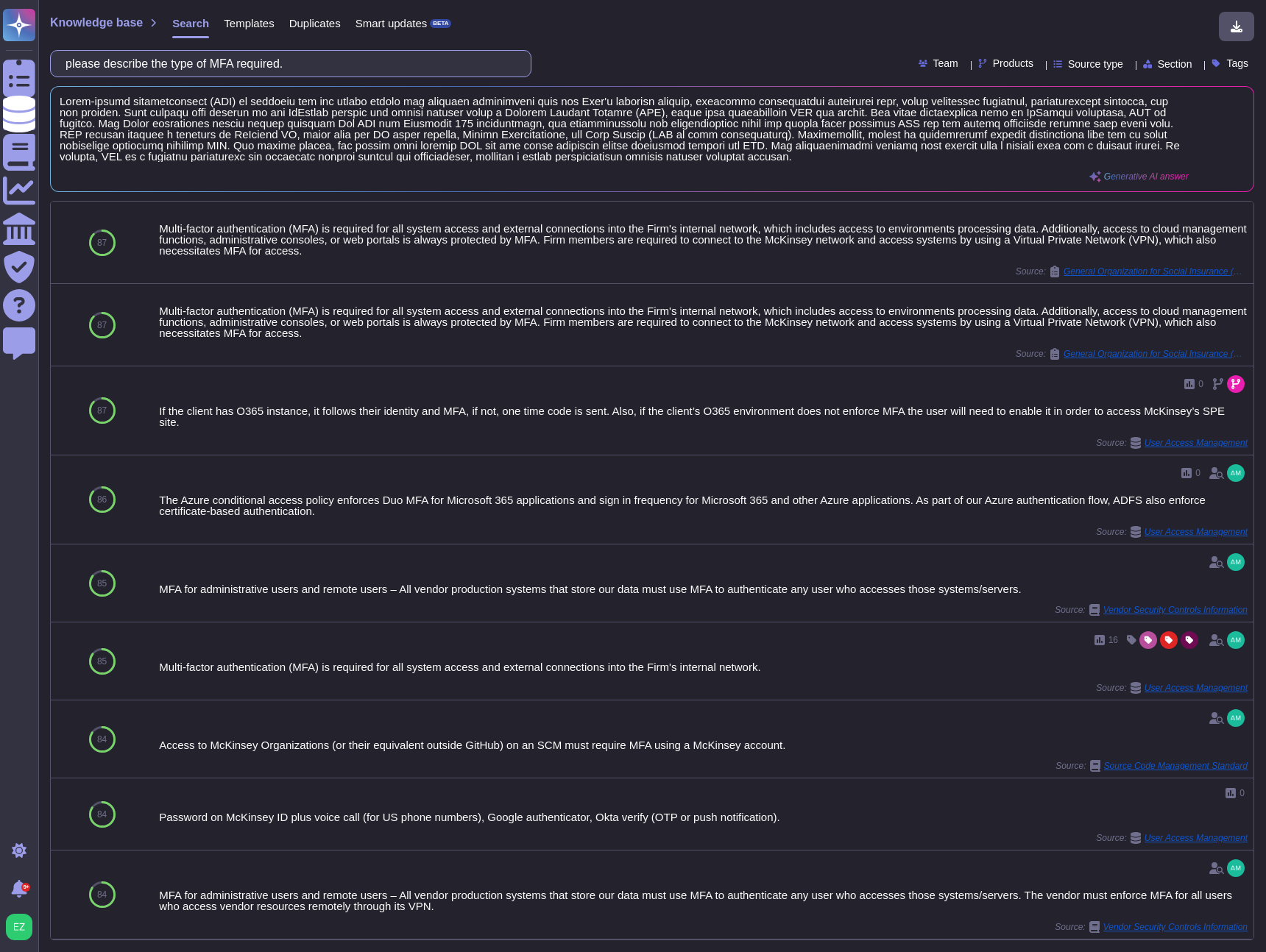
paste input "1.1 Are all information assets recorded, classified, and protected?"
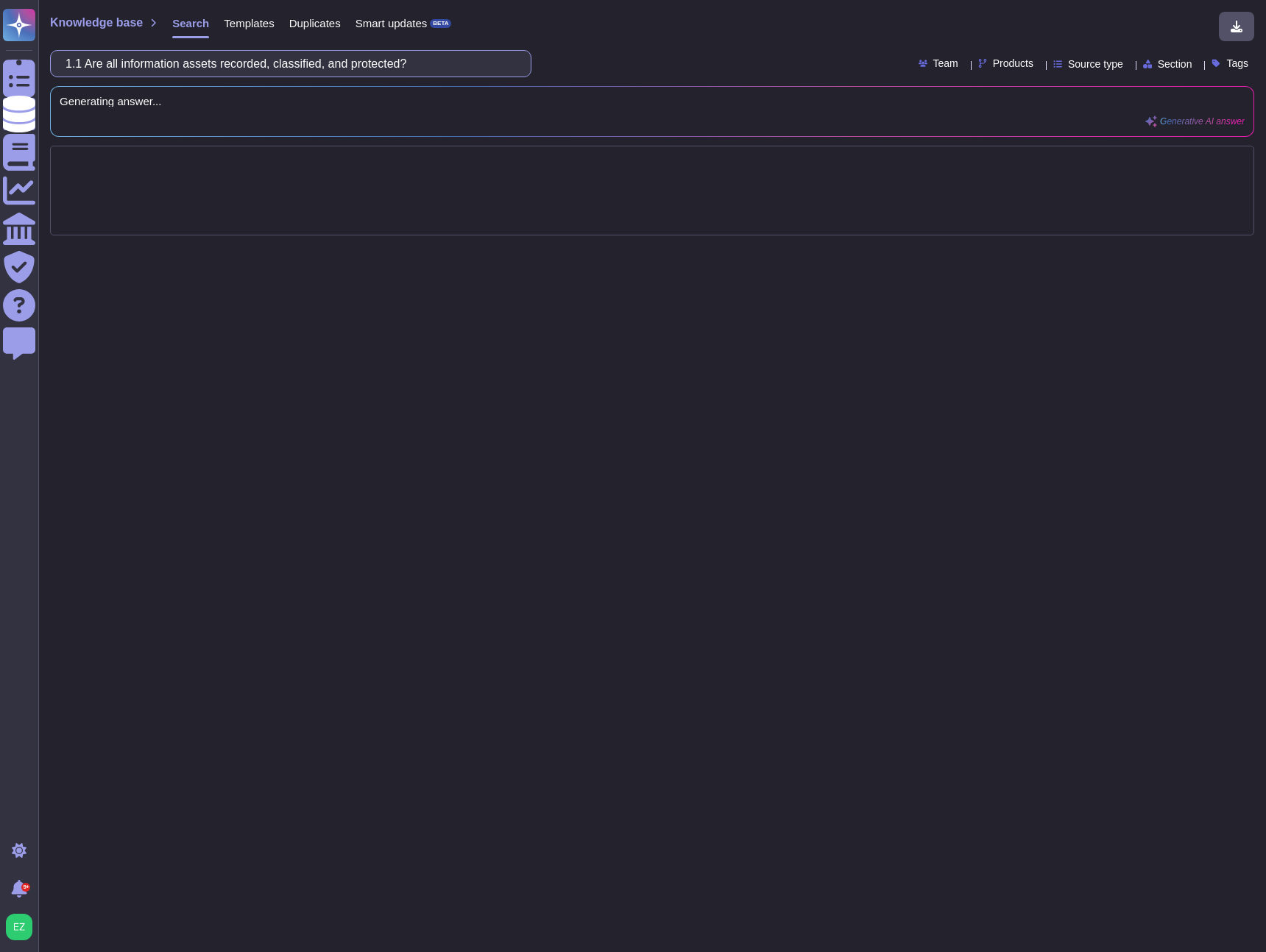
click at [92, 58] on input "1.1 Are all information assets recorded, classified, and protected?" at bounding box center [287, 63] width 458 height 26
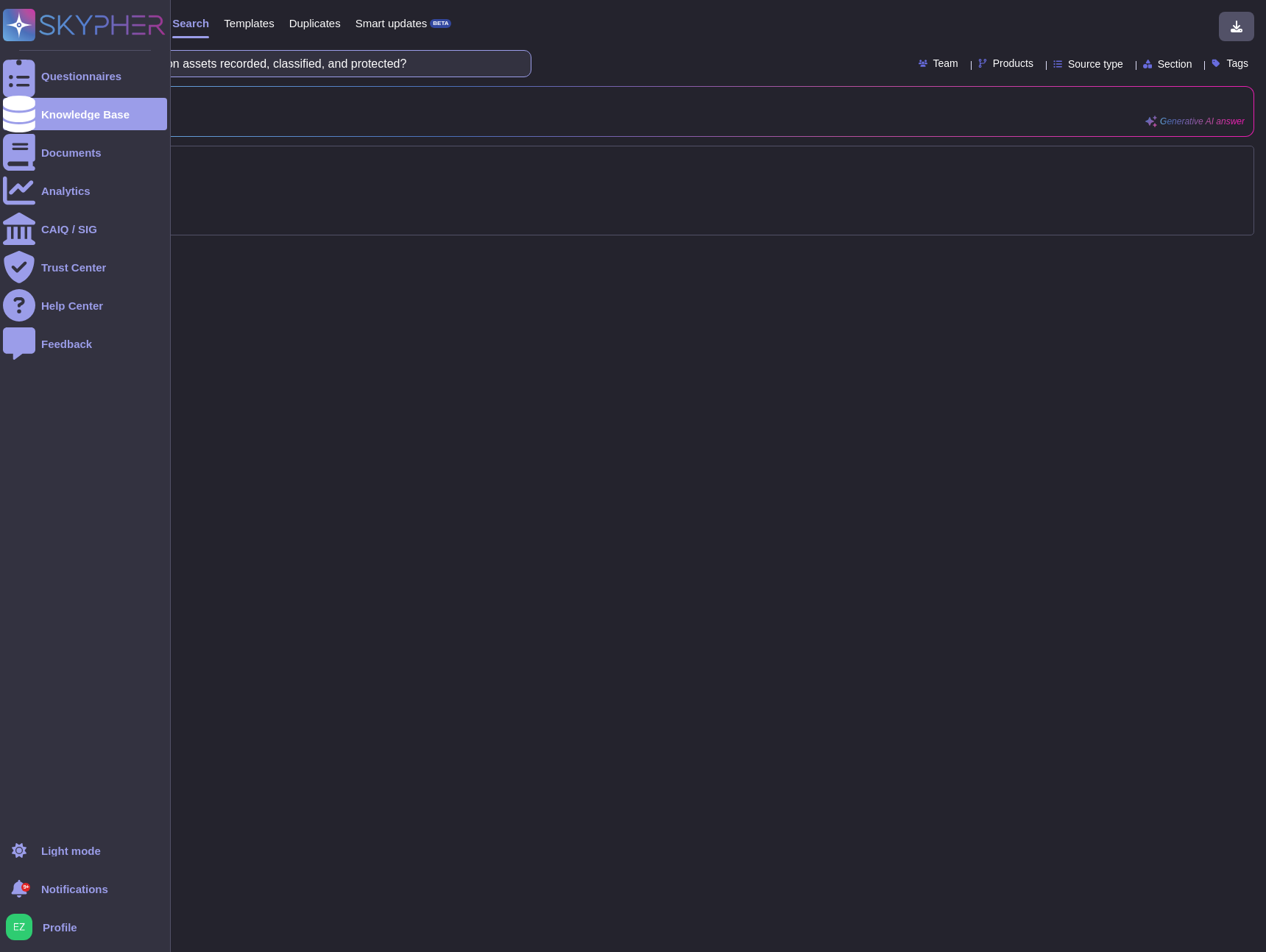
drag, startPoint x: 99, startPoint y: 60, endPoint x: 0, endPoint y: 56, distance: 99.1
click at [0, 56] on div "Questionnaires Knowledge Base Documents Analytics CAIQ / SIG Trust Center Help …" at bounding box center [633, 476] width 1266 height 952
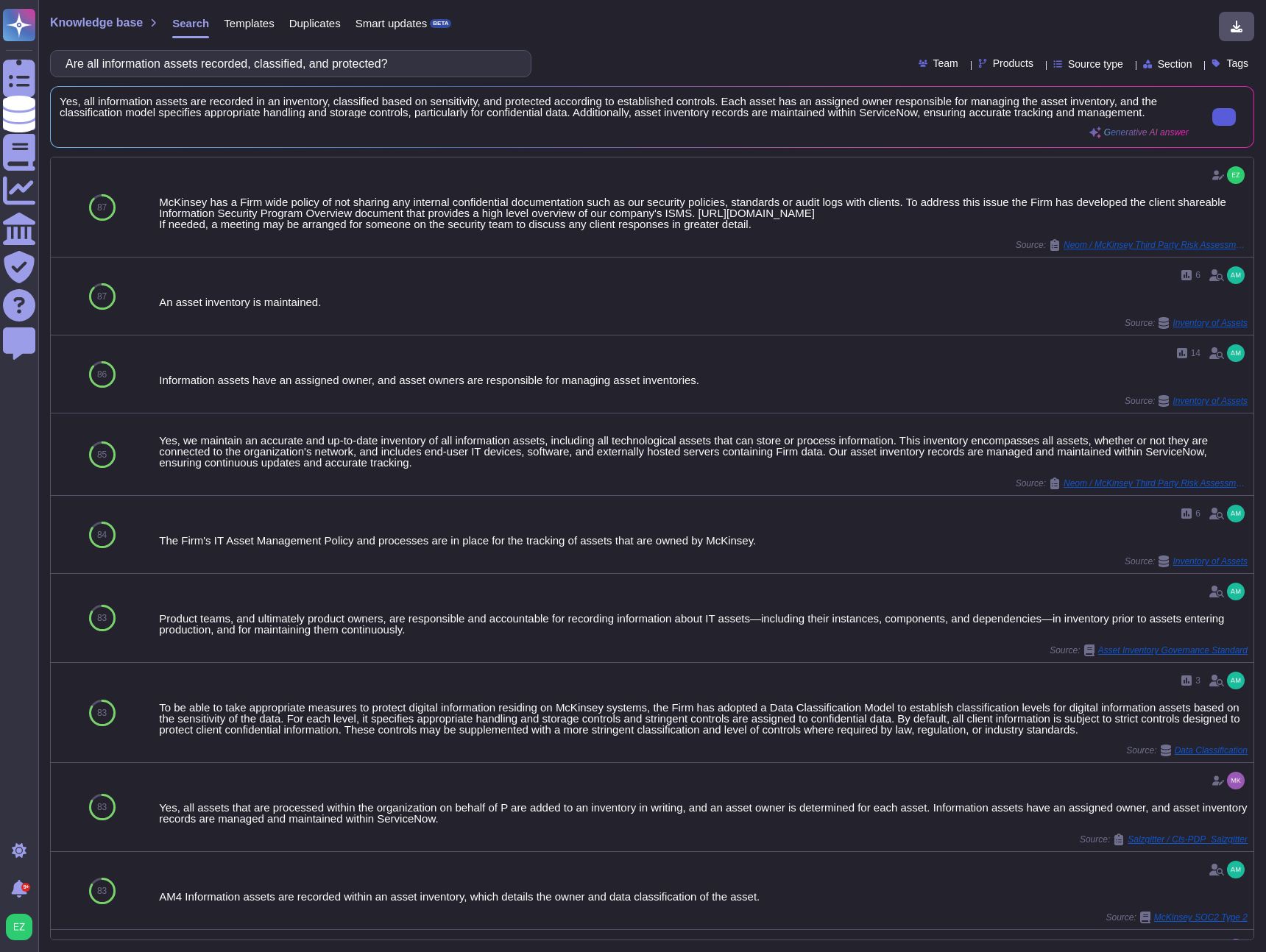
click at [1224, 117] on icon at bounding box center [1224, 117] width 0 height 0
click at [127, 59] on input "Are all information assets recorded, classified, and protected?" at bounding box center [287, 63] width 458 height 26
paste input "Do you have a process for reviewing and retiring outdated assets"
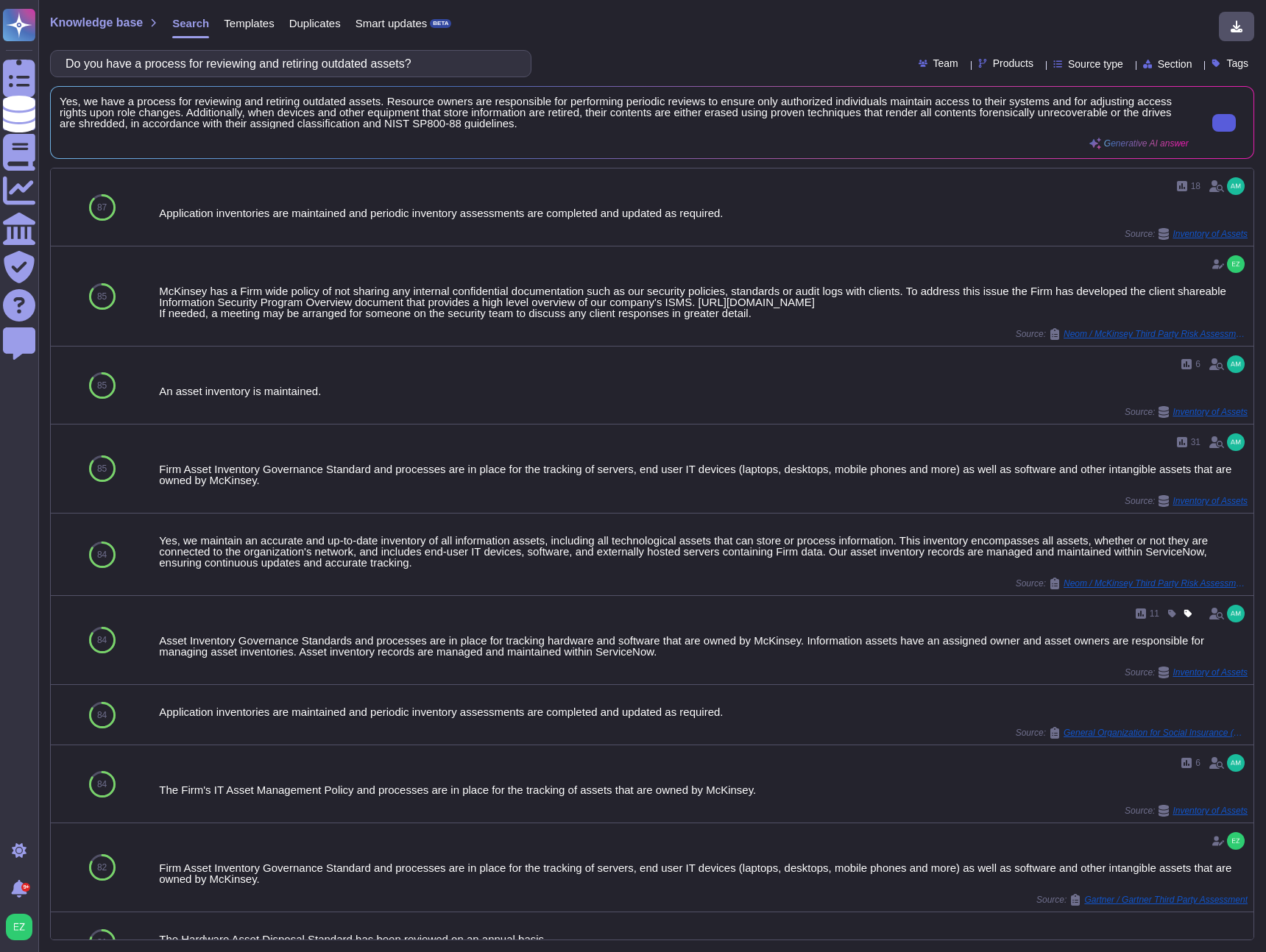
click at [1228, 121] on button at bounding box center [1224, 123] width 24 height 18
click at [405, 60] on input "Do you have a process for reviewing and retiring outdated assets?" at bounding box center [287, 63] width 458 height 26
click at [406, 60] on input "Do you have a process for reviewing and retiring outdated assets?" at bounding box center [287, 63] width 458 height 26
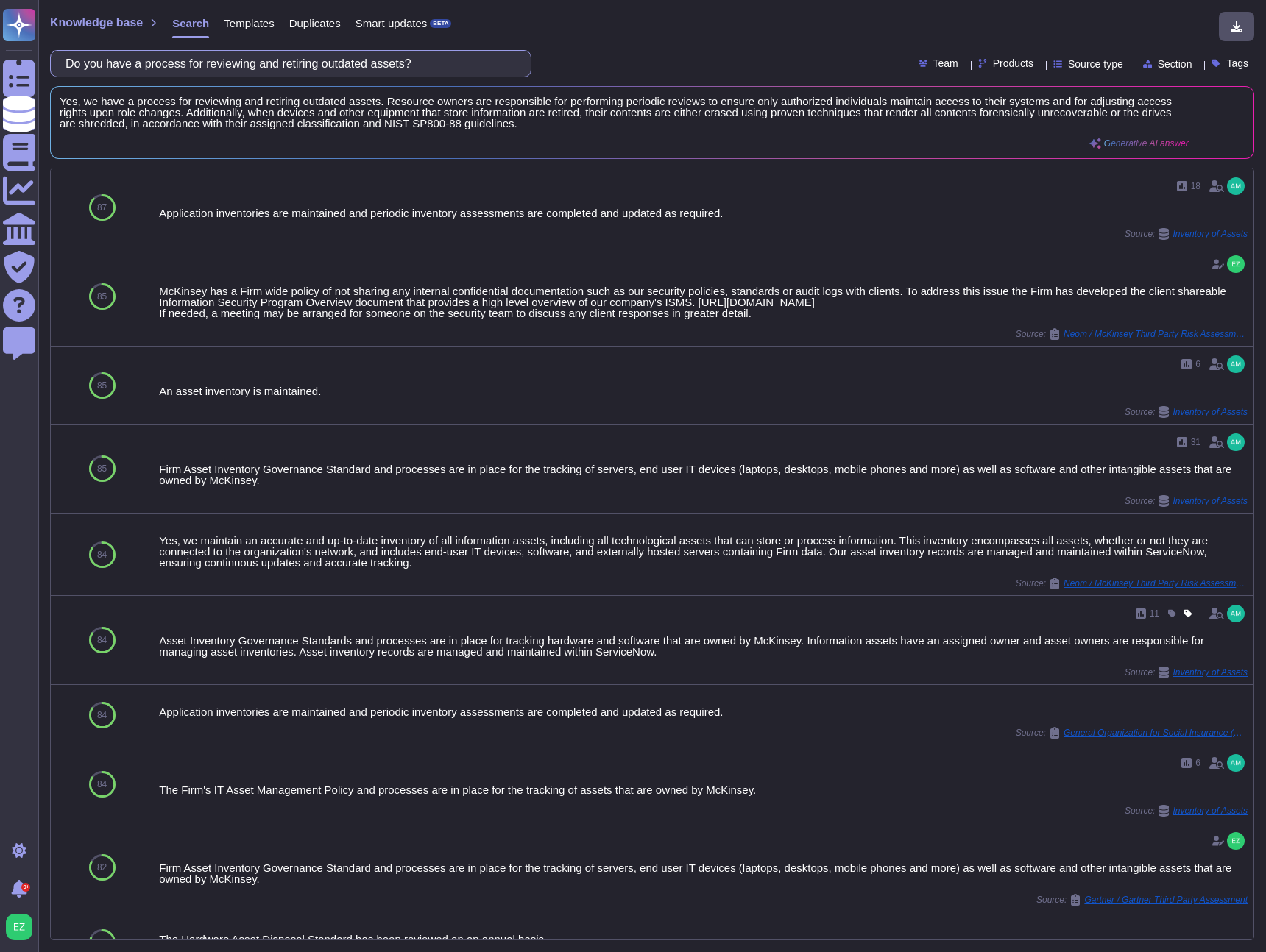
paste input "describe the extent of these audits, how often they are performed, and other de…"
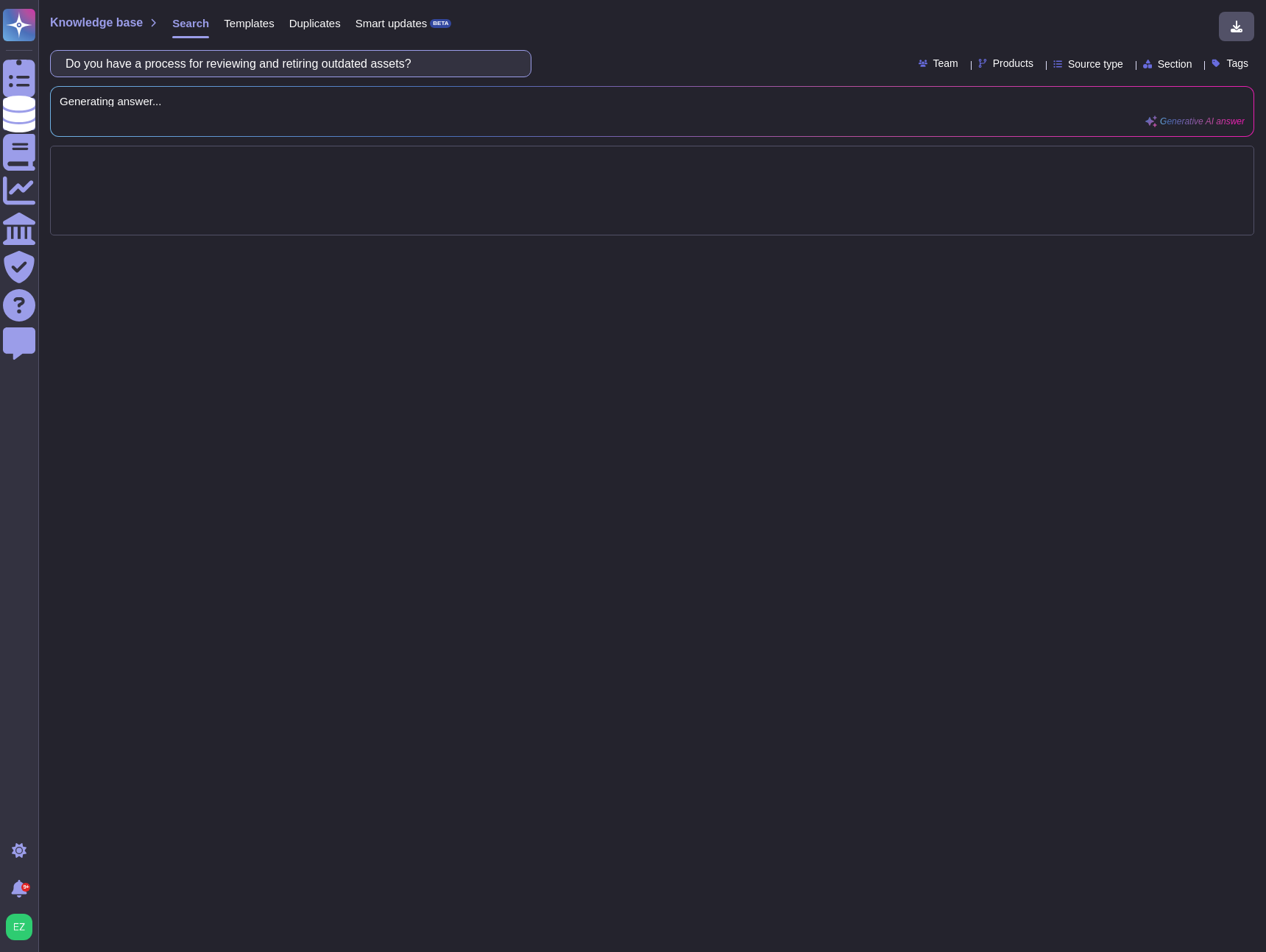
scroll to position [0, 239]
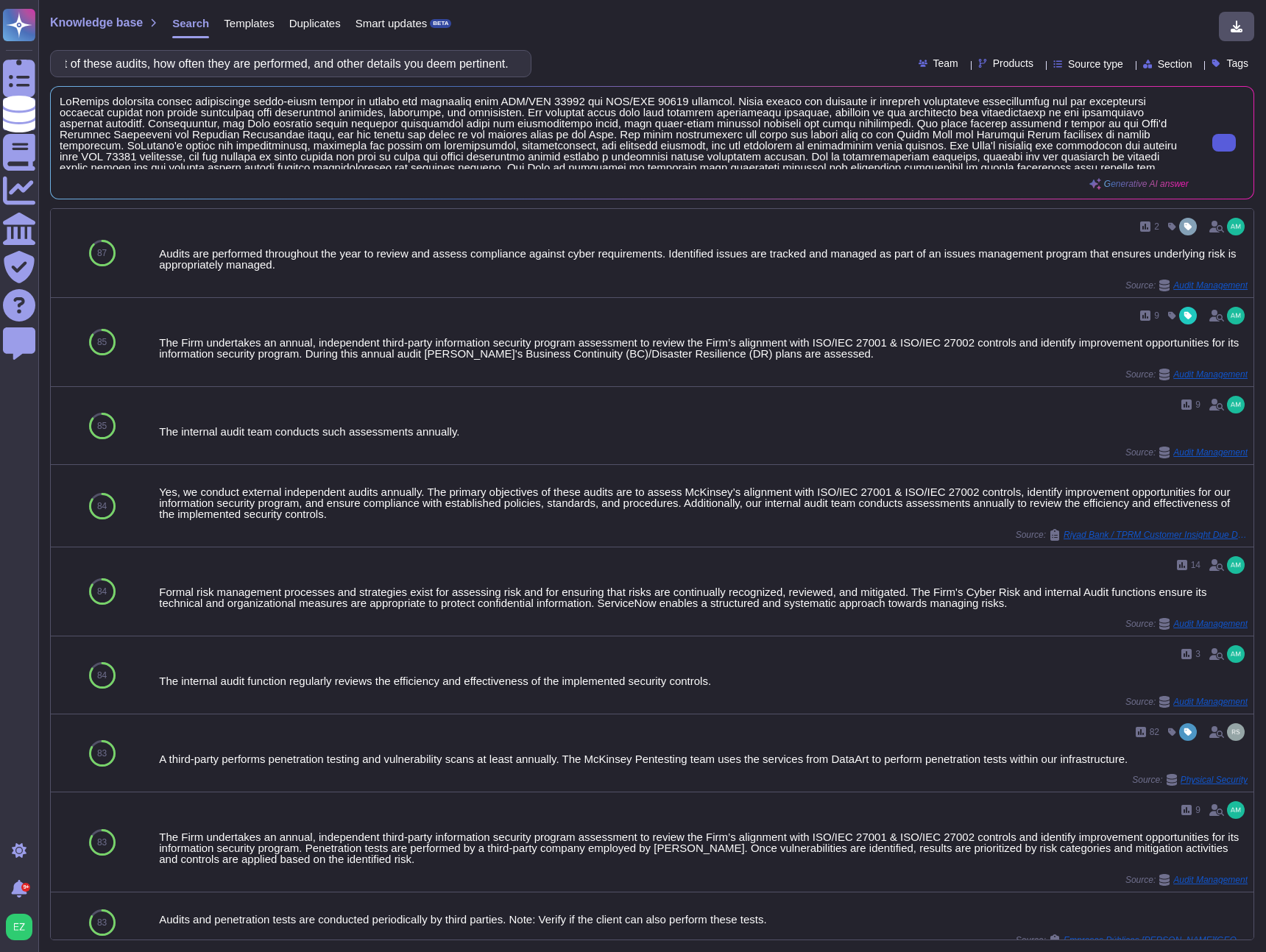
click at [171, 66] on input "describe the extent of these audits, how often they are performed, and other de…" at bounding box center [287, 63] width 458 height 26
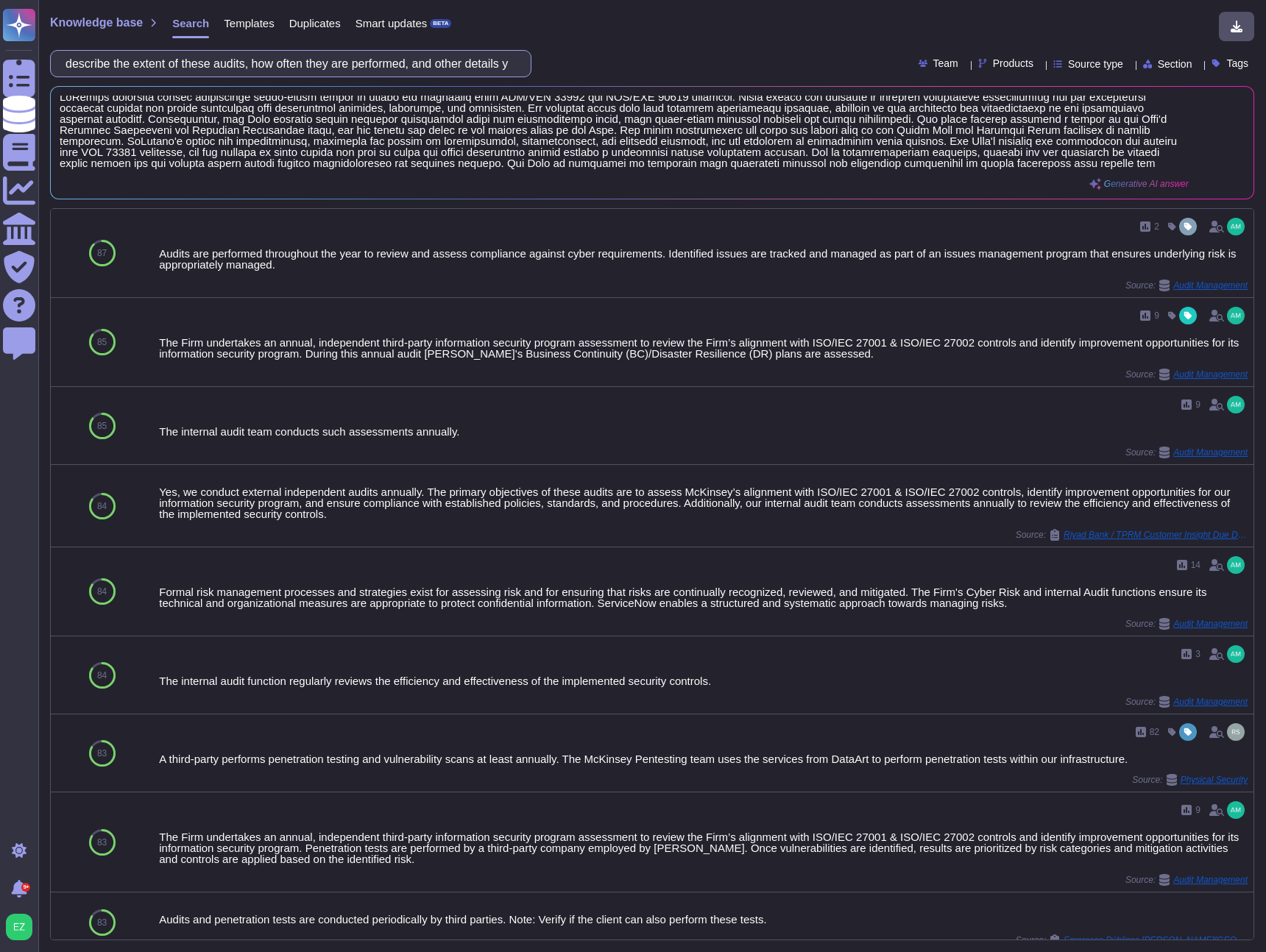
click at [171, 66] on input "describe the extent of these audits, how often they are performed, and other de…" at bounding box center [287, 63] width 458 height 26
paste input "Have you tested your disaster recovery and/or business continuity plan in the l…"
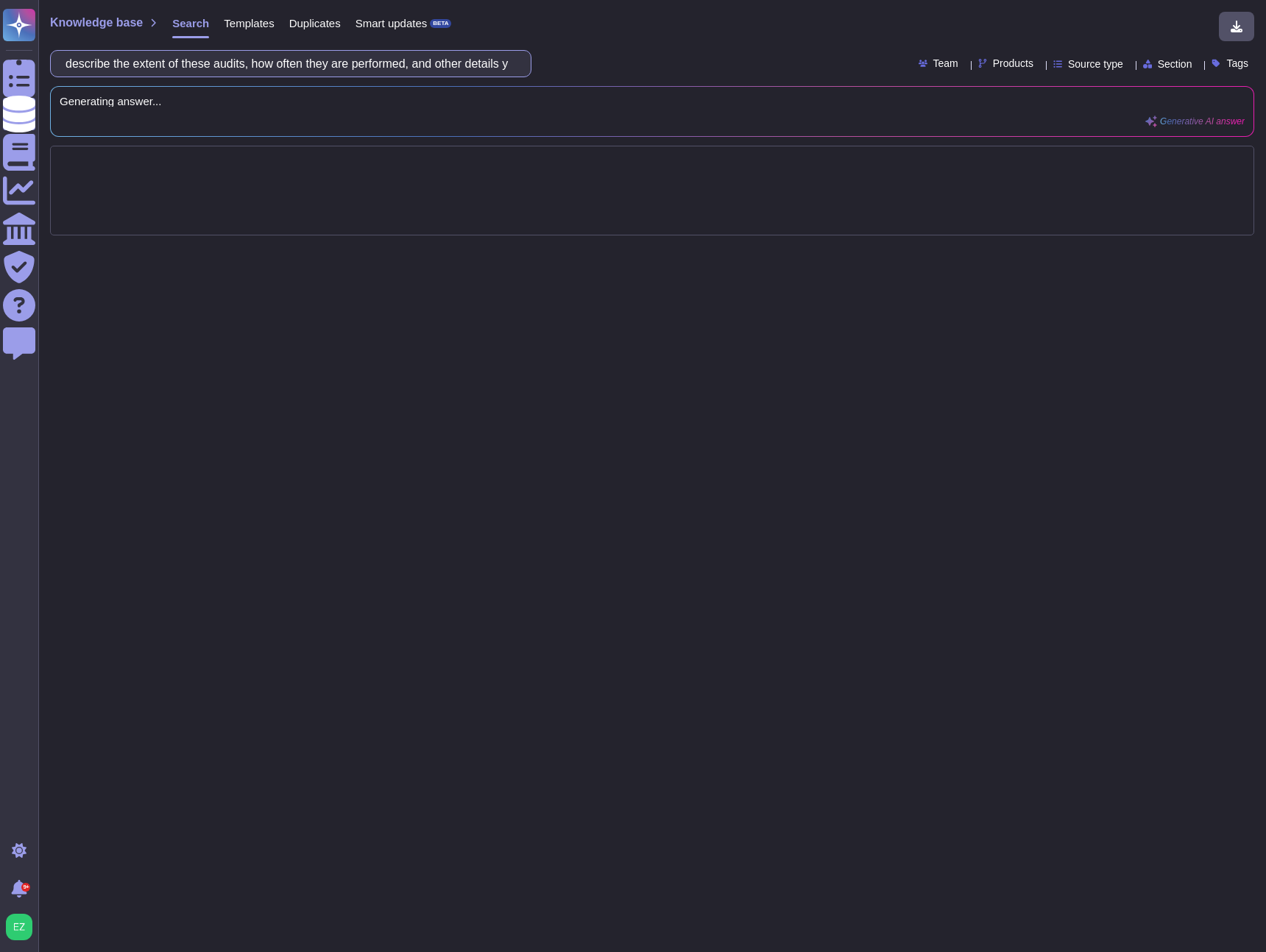
scroll to position [0, 167]
click at [613, 51] on div "Have you tested your disaster recovery and/or business continuity plan in the l…" at bounding box center [653, 64] width 1205 height 27
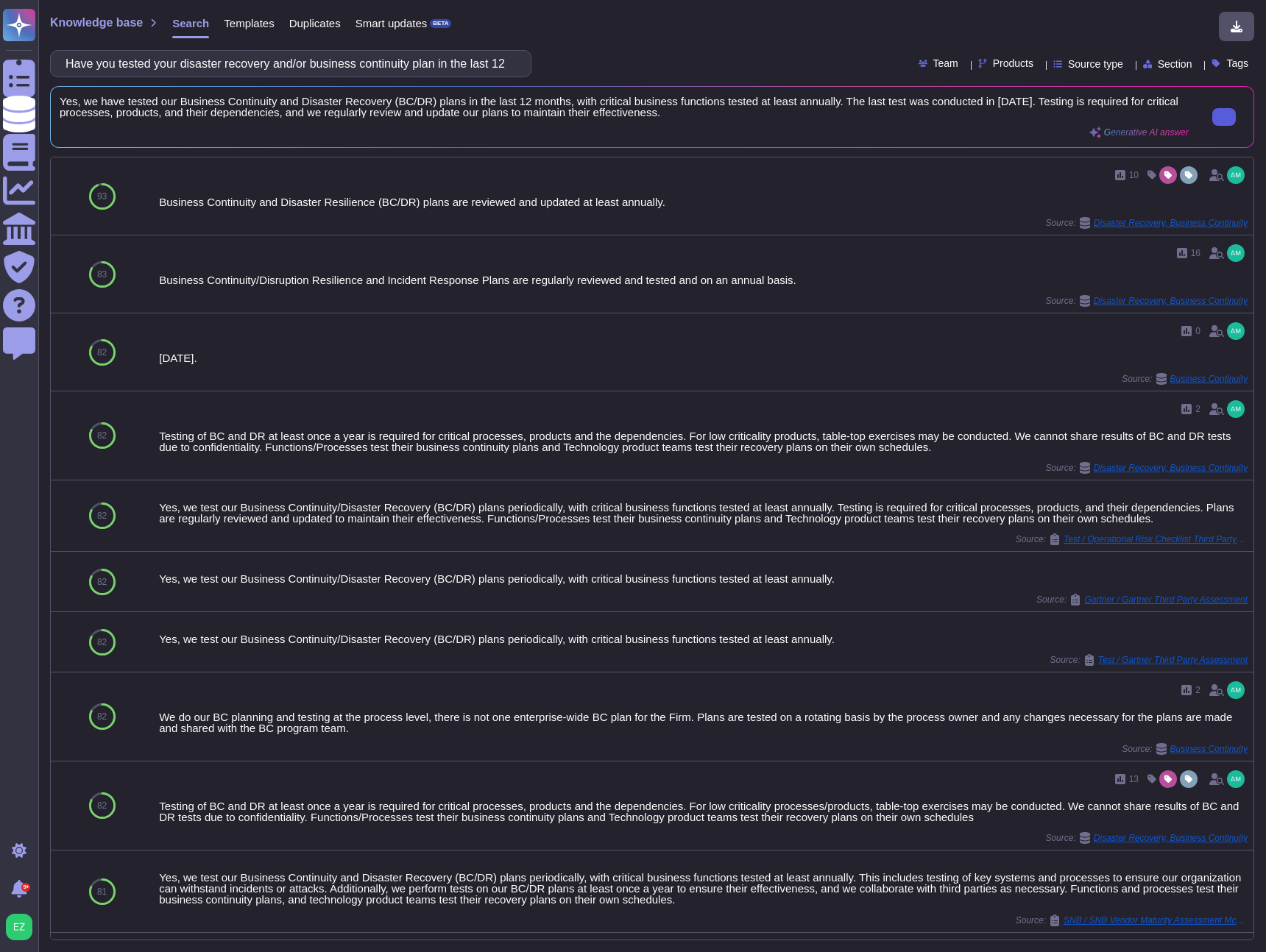
click at [233, 66] on input "Have you tested your disaster recovery and/or business continuity plan in the l…" at bounding box center [287, 63] width 458 height 26
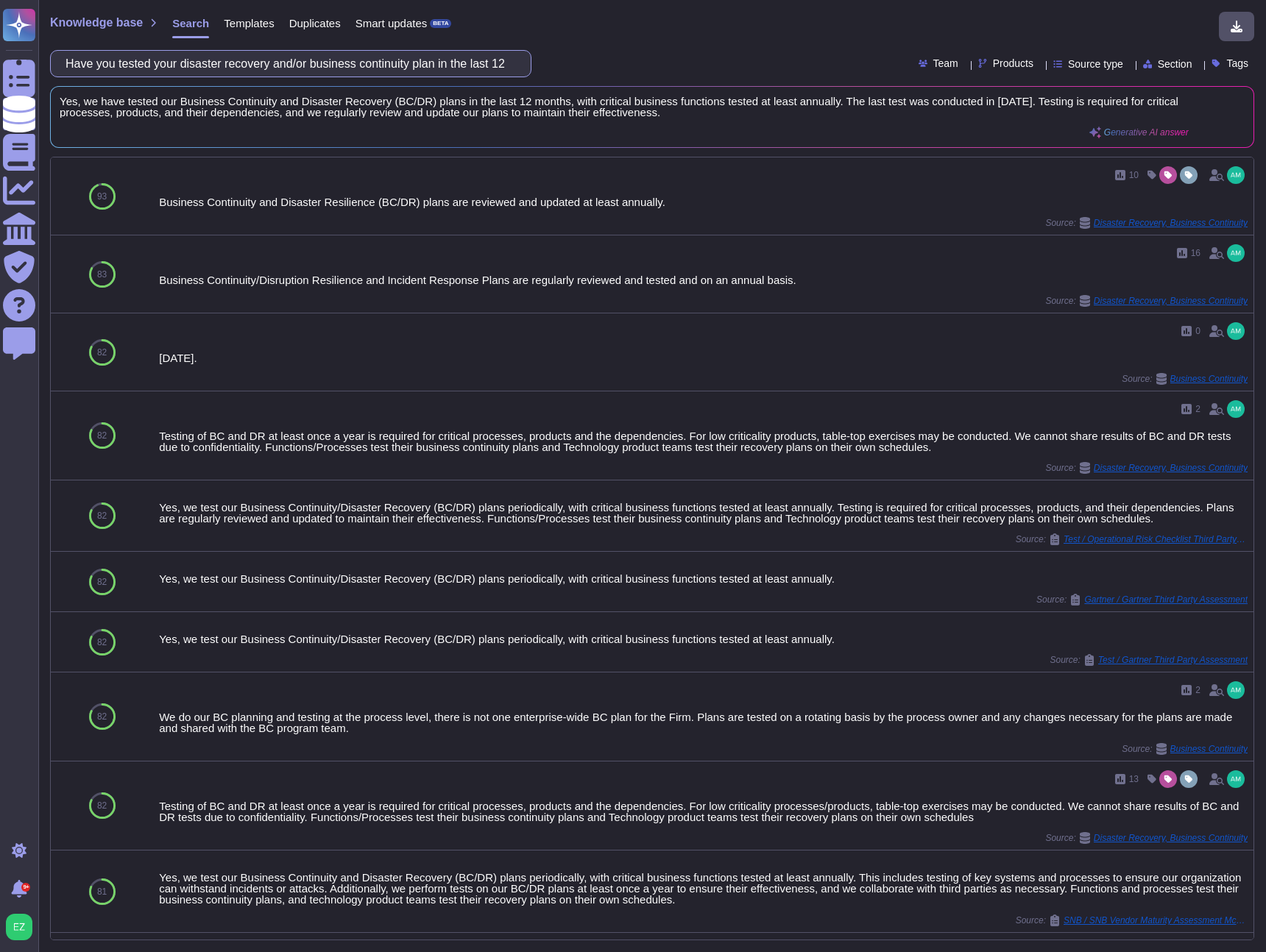
paste input "Does data remain in the region or country designated by customer"
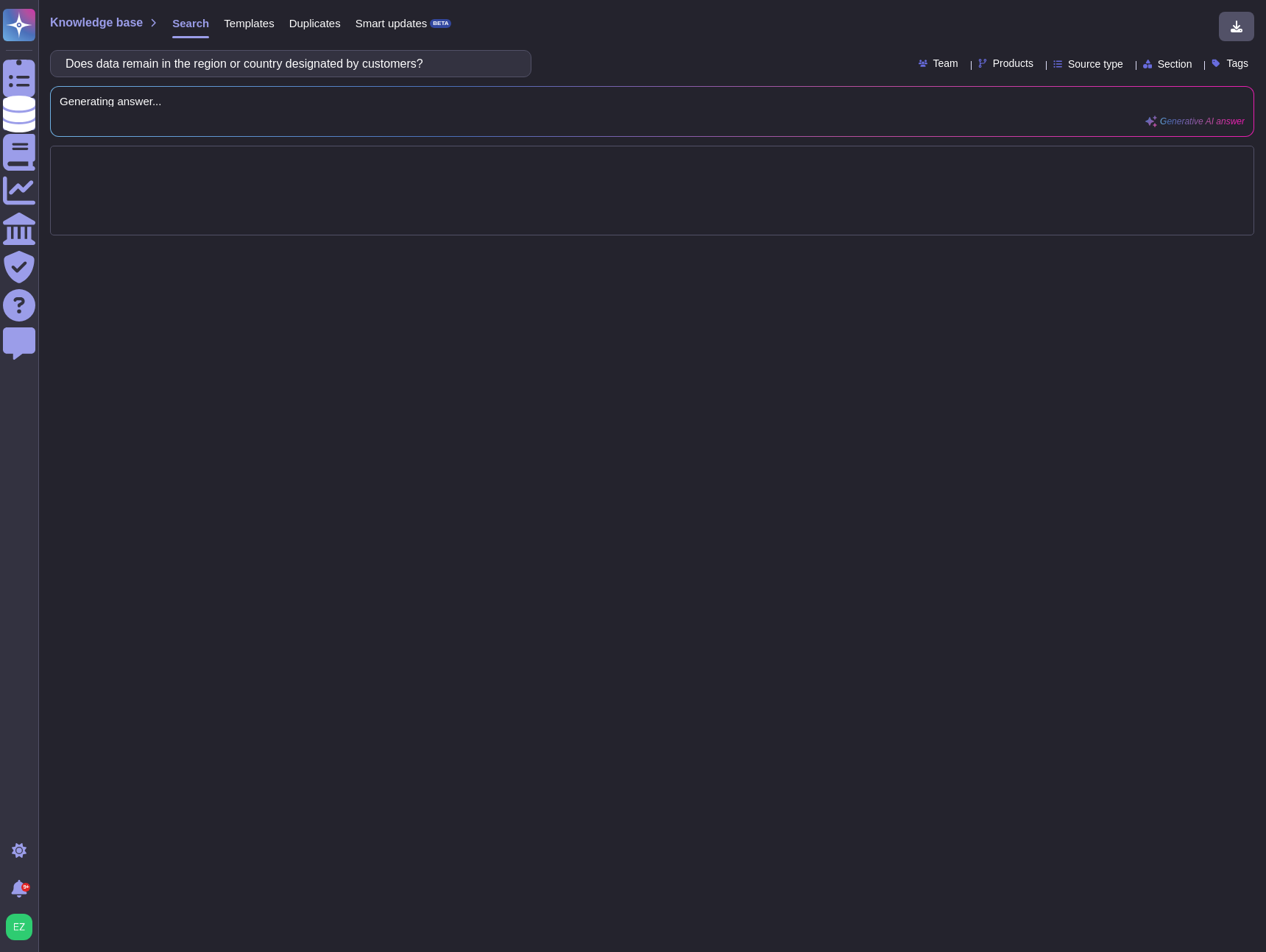
click at [584, 56] on div "Does data remain in the region or country designated by customers? Team Product…" at bounding box center [653, 64] width 1205 height 27
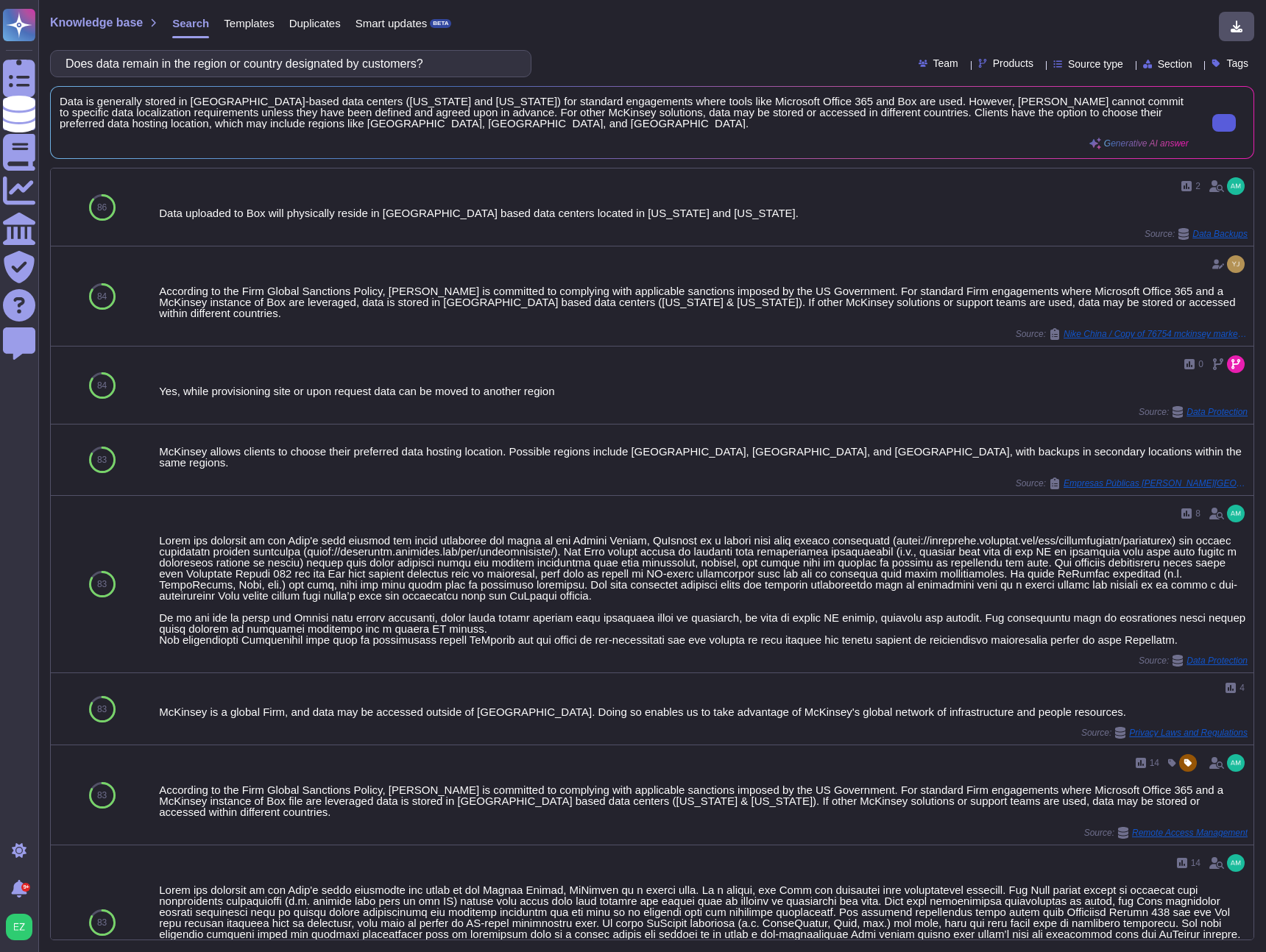
click at [1224, 123] on icon at bounding box center [1224, 123] width 0 height 0
click at [217, 56] on input "Does data remain in the region or country designated by customers?" at bounding box center [287, 63] width 458 height 26
click at [216, 56] on input "Does data remain in the region or country designated by customers?" at bounding box center [287, 63] width 458 height 26
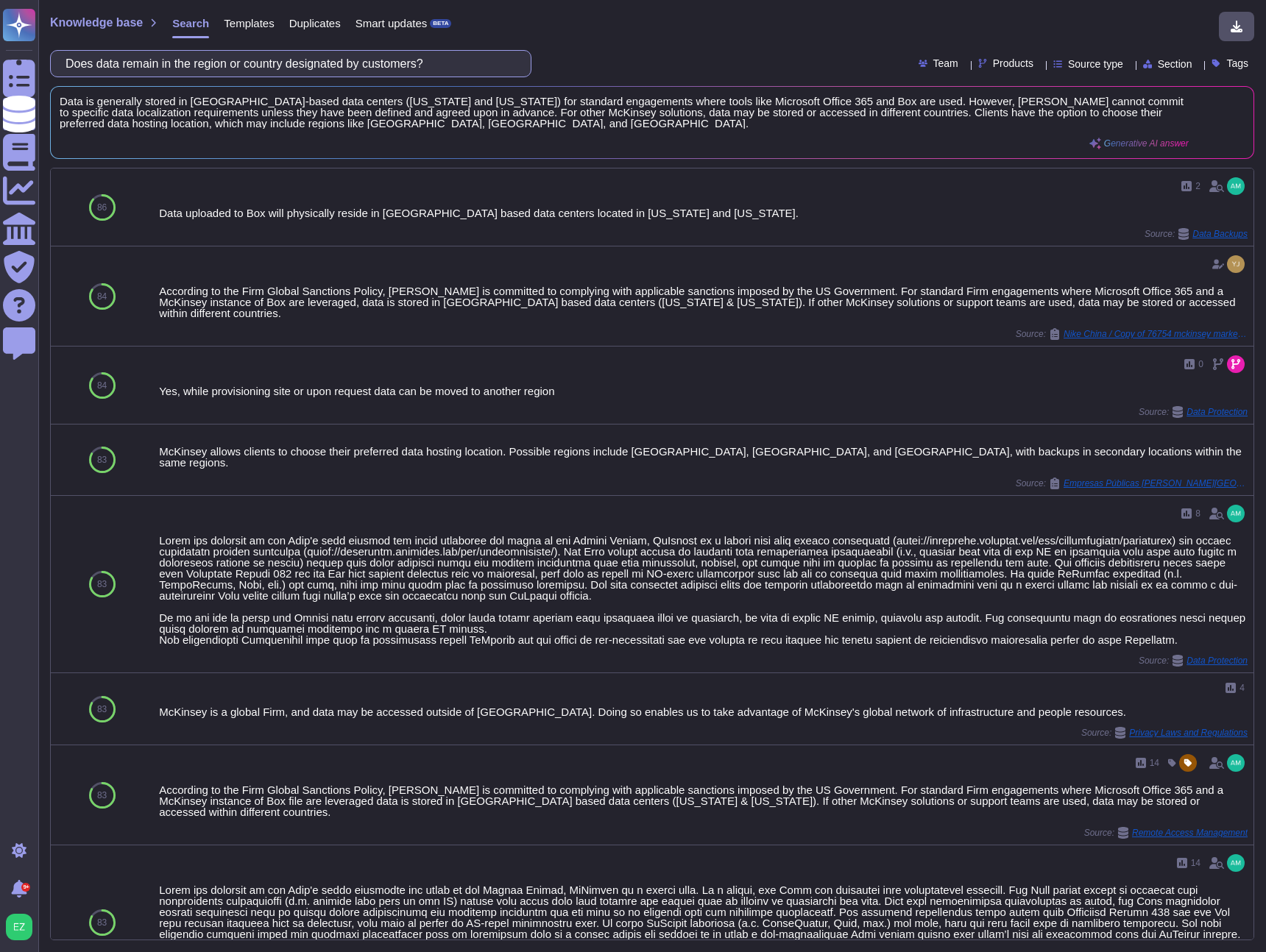
click at [216, 56] on input "Does data remain in the region or country designated by customers?" at bounding box center [287, 63] width 458 height 26
paste input "you use data loss prevention tool"
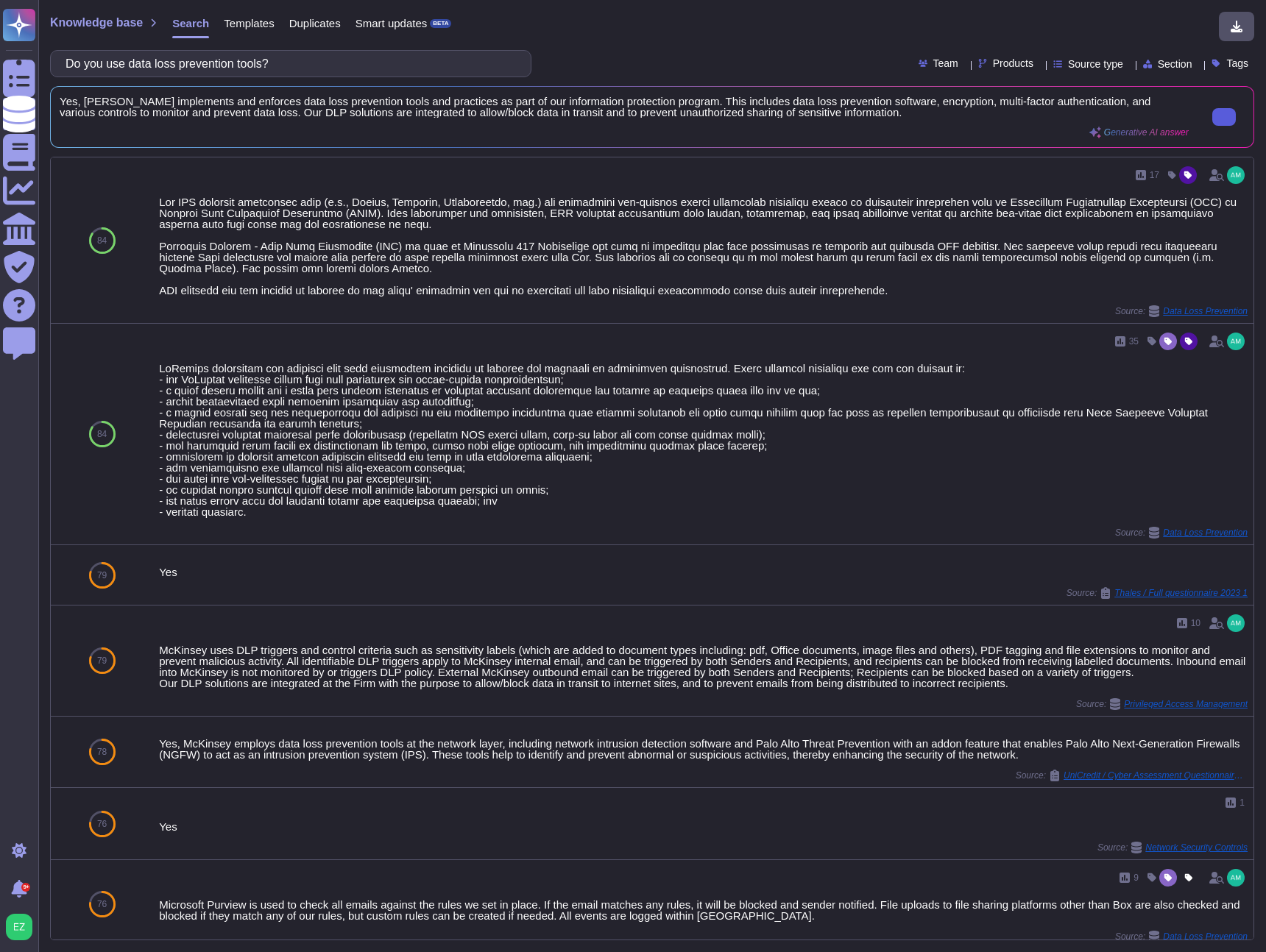
click at [185, 66] on input "Do you use data loss prevention tools?" at bounding box center [287, 63] width 458 height 26
paste input "have a data destruction methodology"
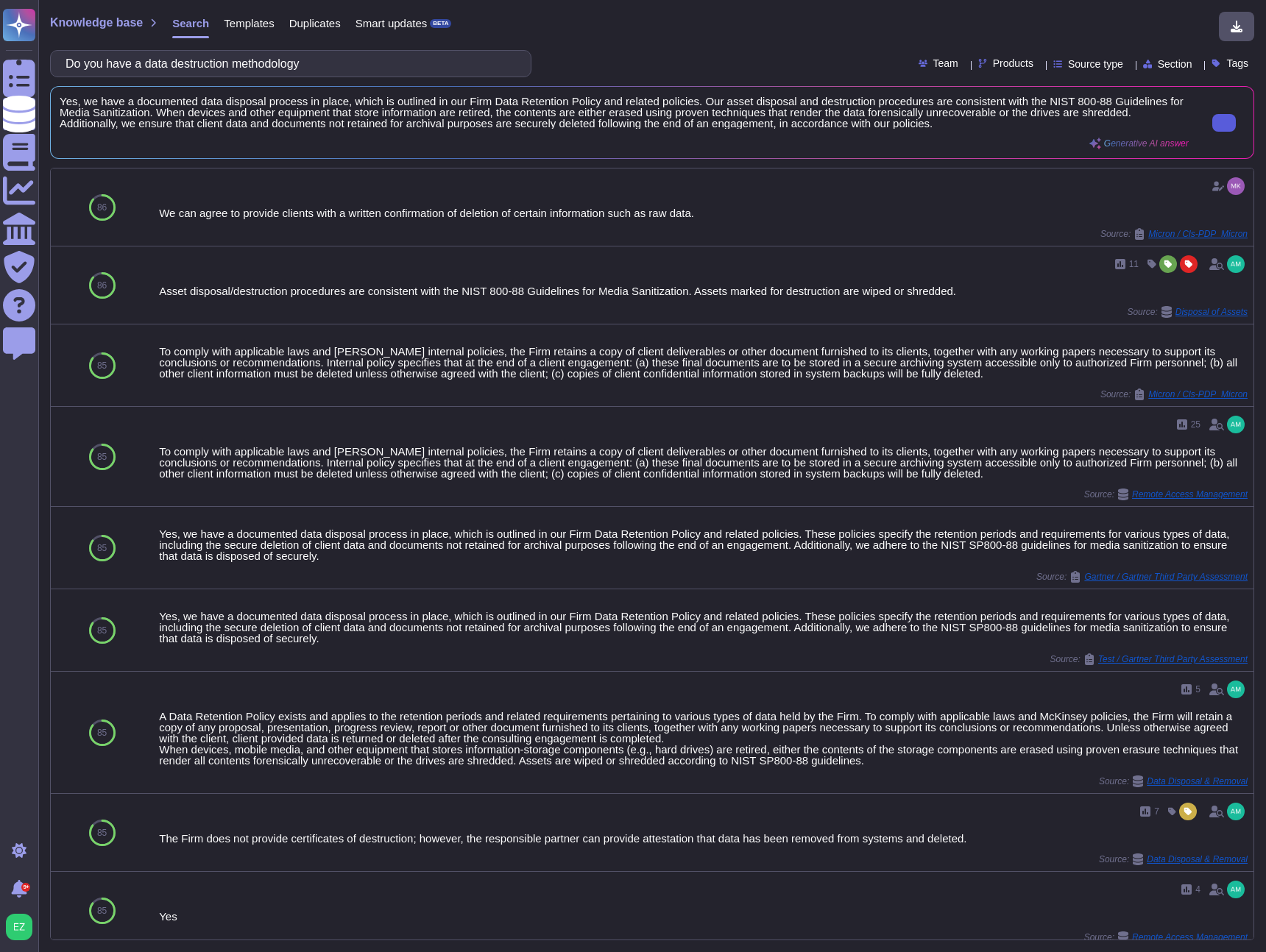
click at [167, 68] on input "Do you have a data destruction methodology" at bounding box center [287, 63] width 458 height 26
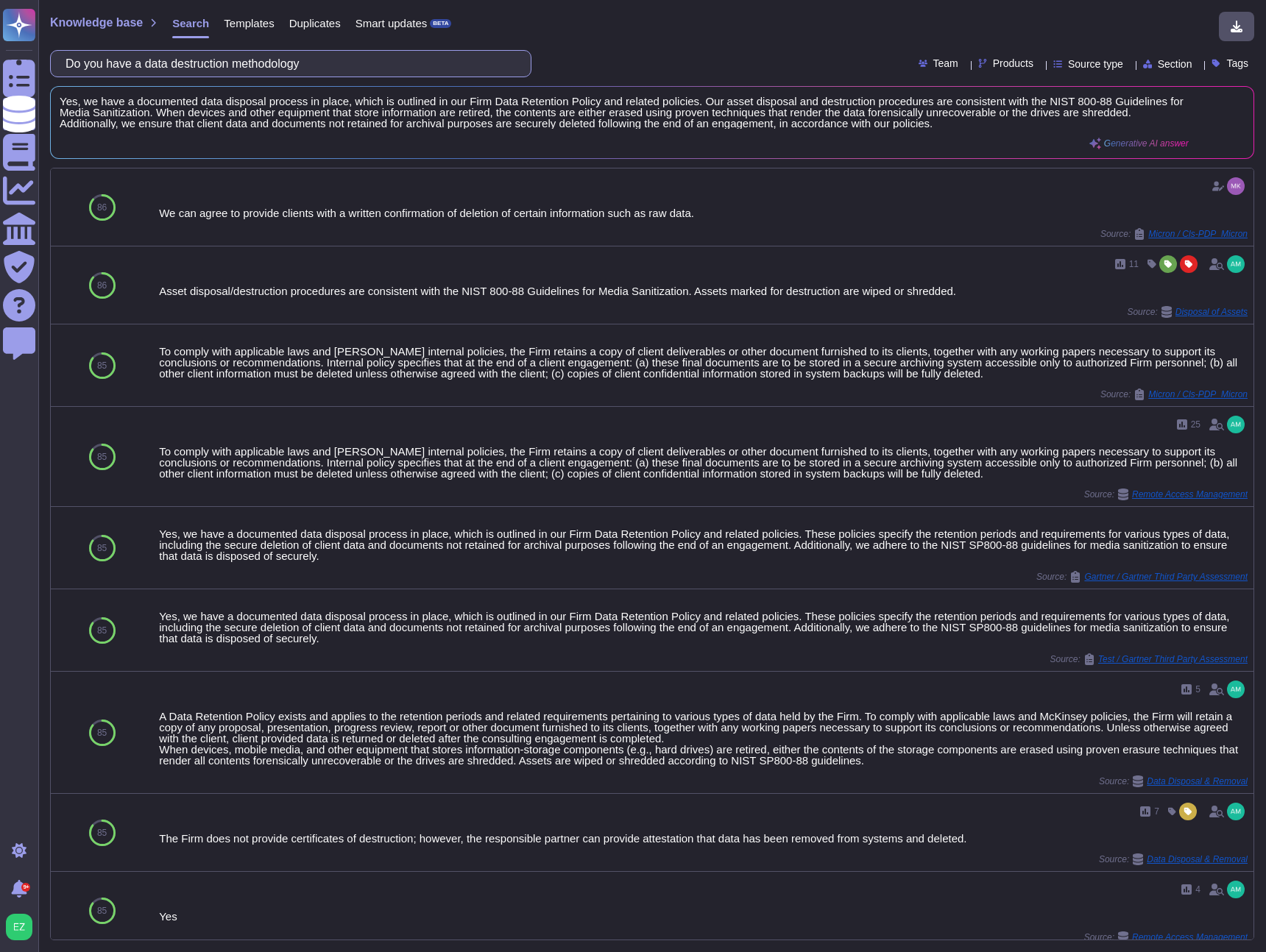
paste input "6 Do you have a procedure for customer data if/when the contract expires?"
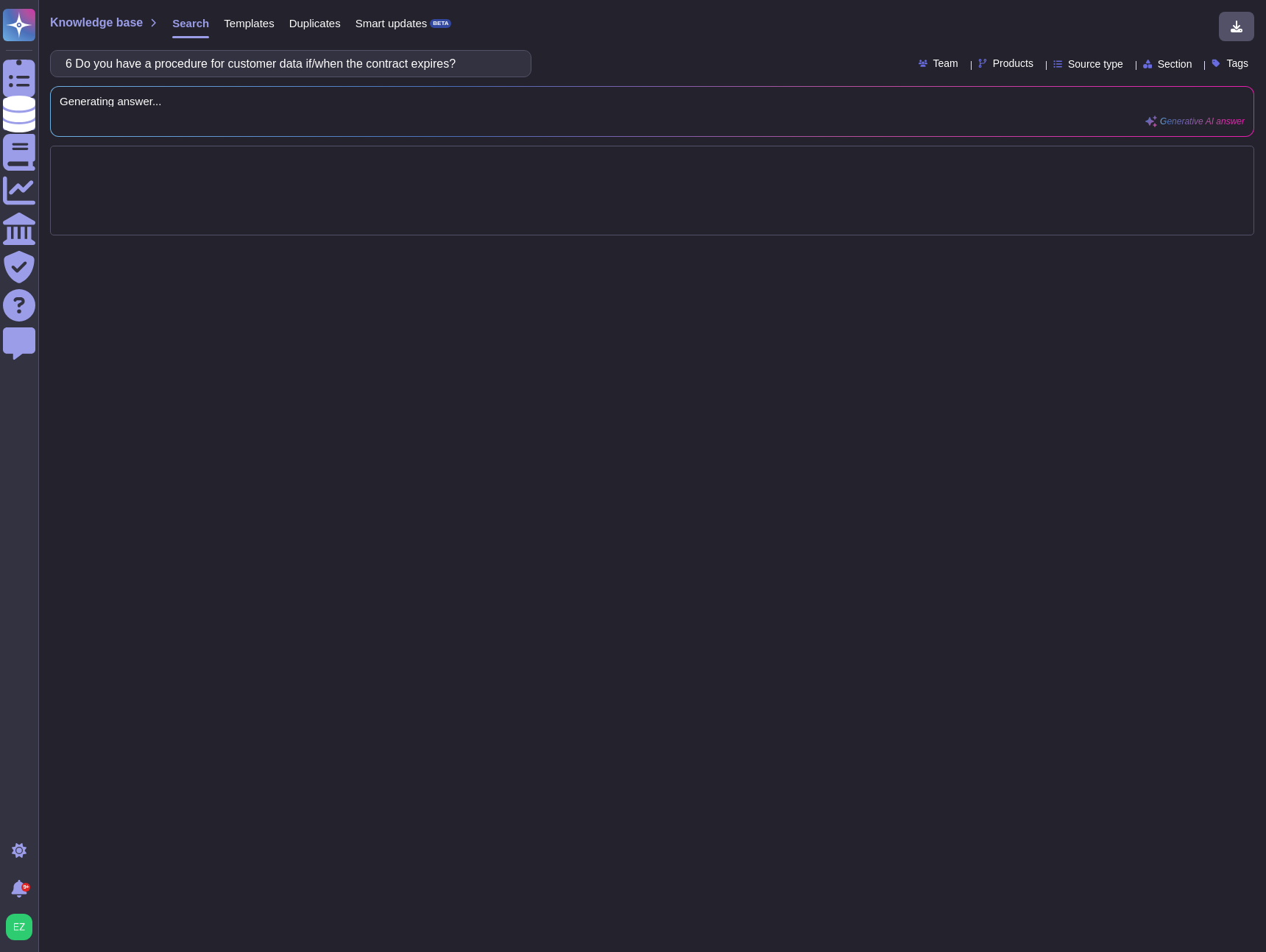
click at [594, 62] on div "6 Do you have a procedure for customer data if/when the contract expires? Team …" at bounding box center [653, 64] width 1205 height 27
click at [96, 66] on input "6 Do you have a procedure for customer data if/when the contract expires?" at bounding box center [287, 63] width 458 height 26
drag, startPoint x: 93, startPoint y: 65, endPoint x: -117, endPoint y: 57, distance: 210.2
click at [0, 57] on html "Questionnaires Knowledge Base Documents Analytics CAIQ / SIG Trust Center Help …" at bounding box center [633, 476] width 1266 height 952
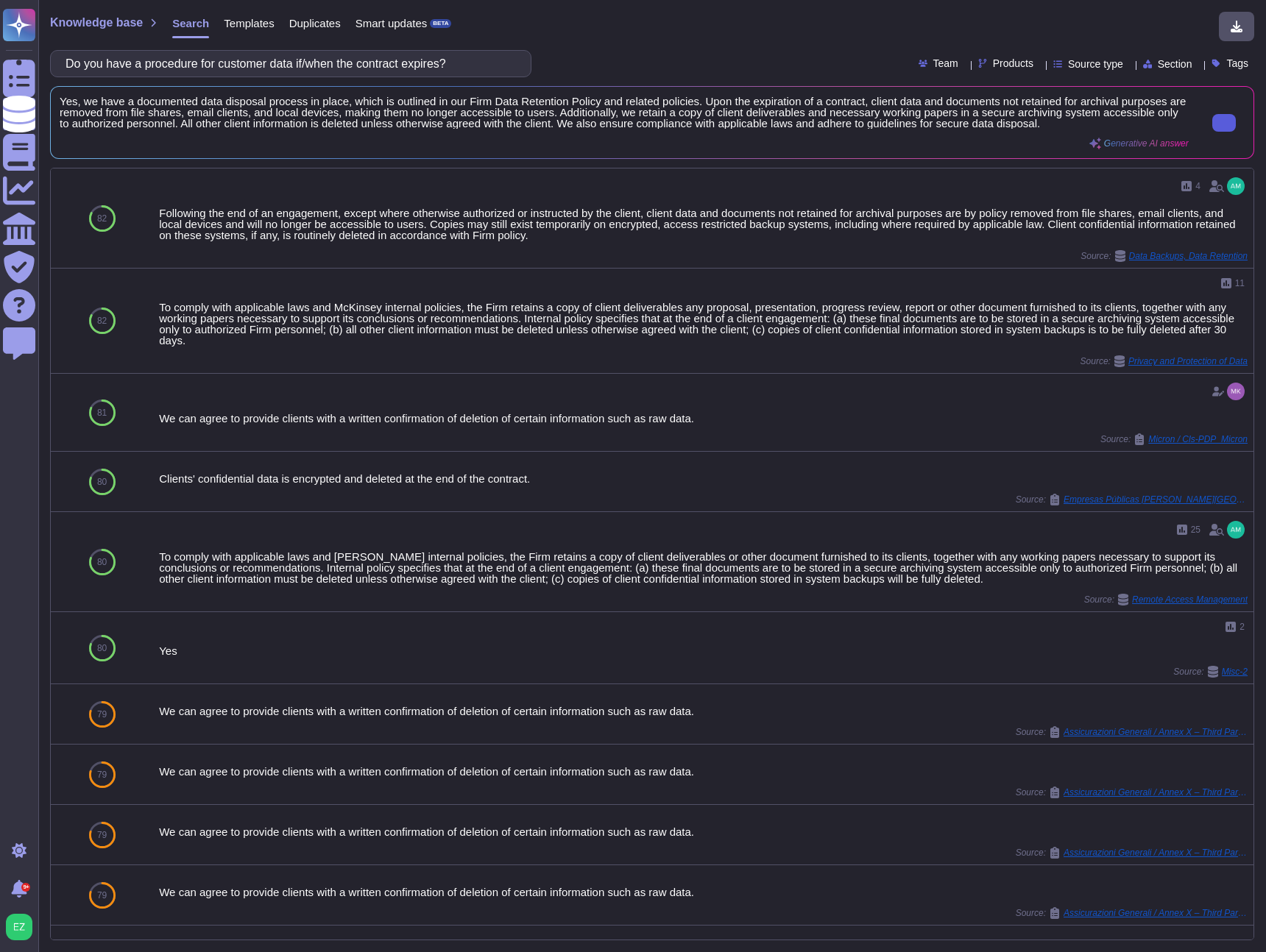
click at [1224, 123] on icon at bounding box center [1224, 123] width 0 height 0
click at [143, 58] on input "Do you have a procedure for customer data if/when the contract expires?" at bounding box center [287, 63] width 458 height 26
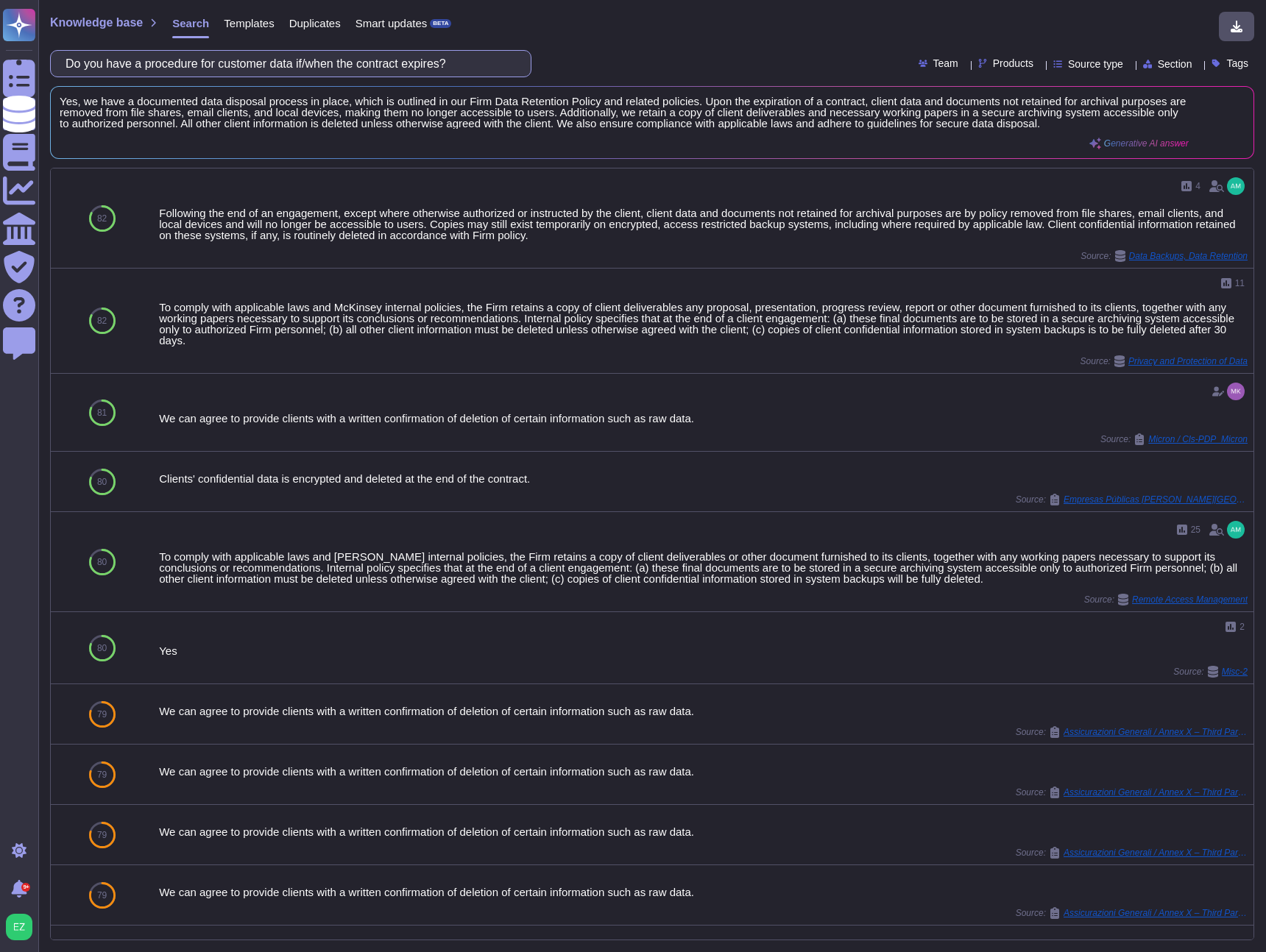
paste input "Are mobile devices able to access scoped systems and data"
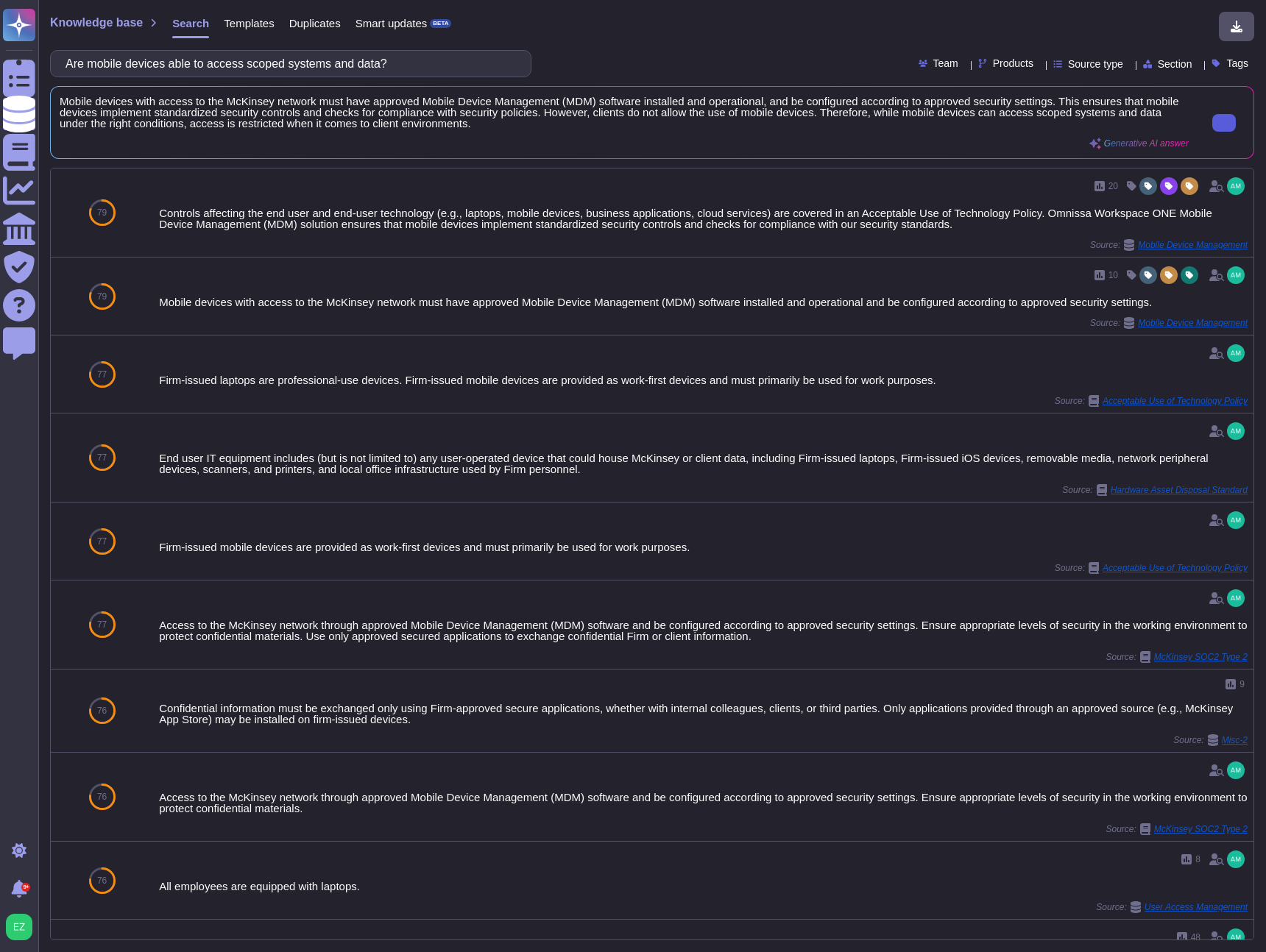
type input "Are mobile devices able to access scoped systems and data?"
click at [1224, 123] on icon at bounding box center [1224, 123] width 0 height 0
